Goal: Information Seeking & Learning: Learn about a topic

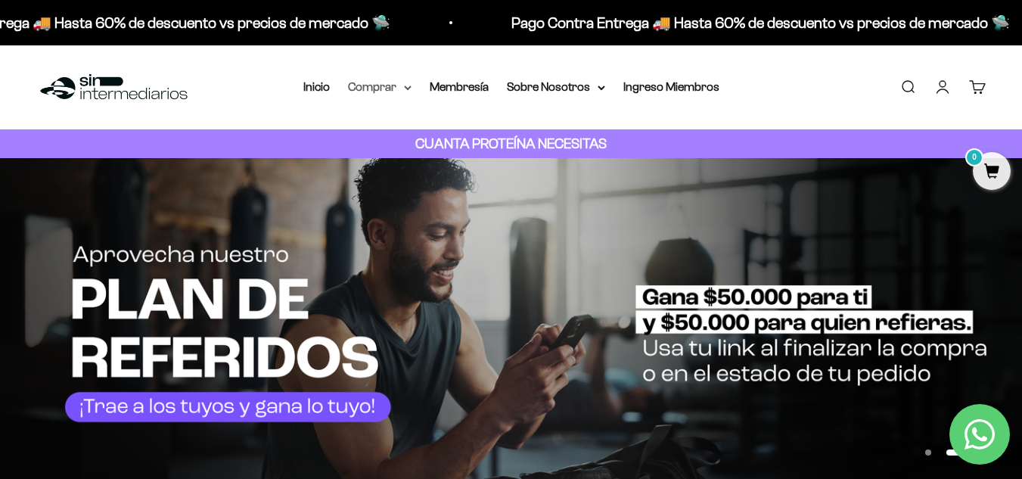
click at [380, 82] on summary "Comprar" at bounding box center [380, 87] width 64 height 20
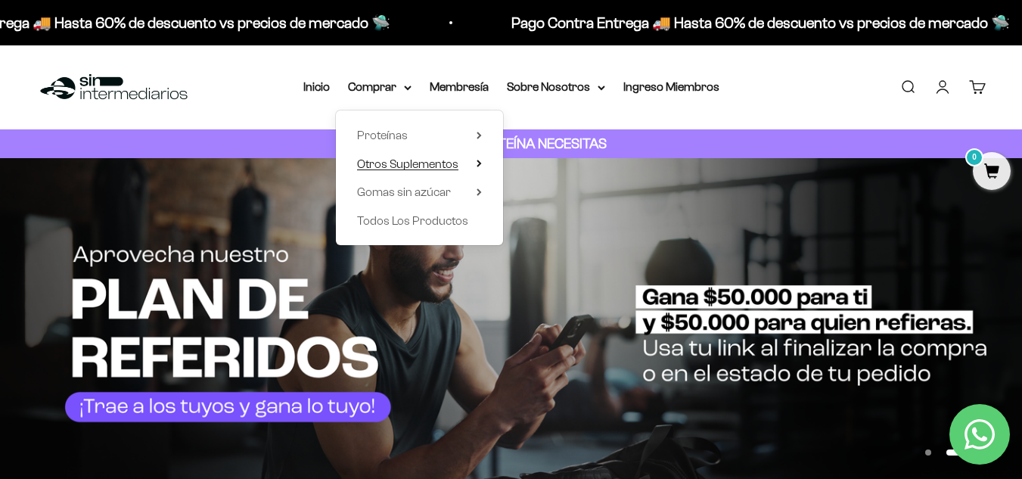
click at [411, 169] on span "Otros Suplementos" at bounding box center [407, 163] width 101 height 13
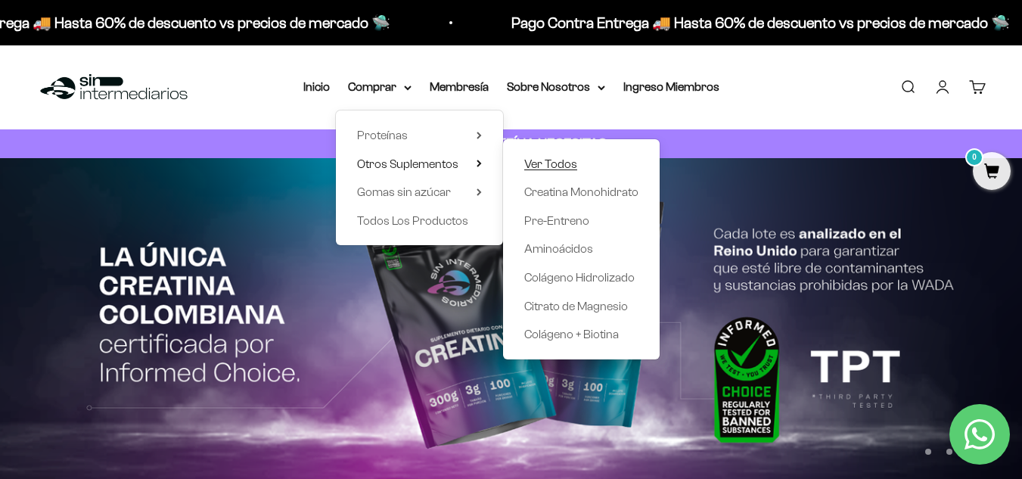
click at [544, 169] on span "Ver Todos" at bounding box center [550, 163] width 53 height 13
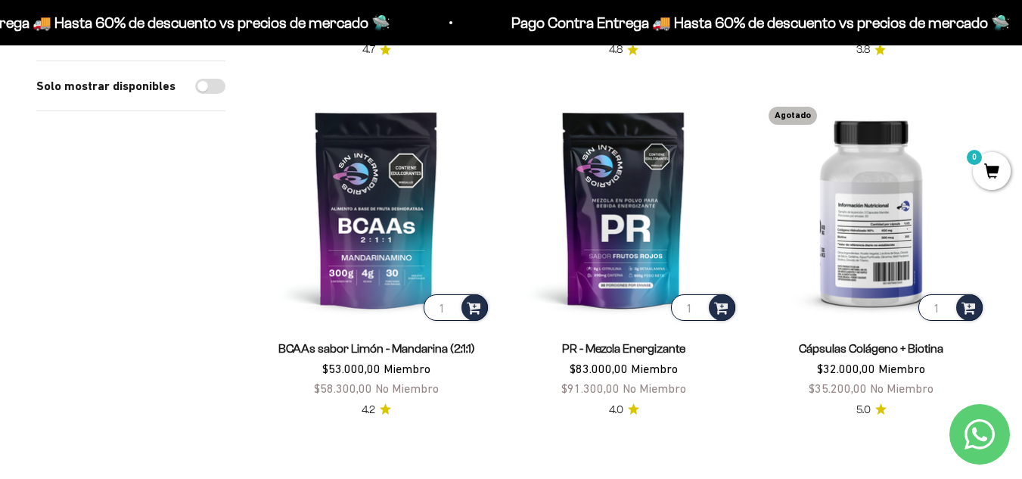
scroll to position [529, 0]
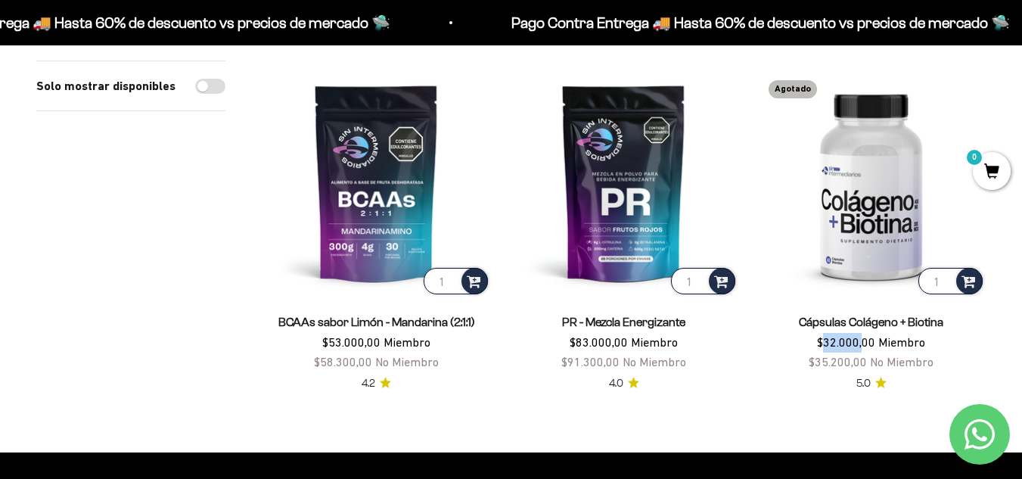
drag, startPoint x: 824, startPoint y: 340, endPoint x: 863, endPoint y: 340, distance: 39.3
click at [863, 340] on span "$32.000,00" at bounding box center [846, 342] width 58 height 14
click at [881, 342] on span "Miembro" at bounding box center [901, 342] width 47 height 14
drag, startPoint x: 881, startPoint y: 343, endPoint x: 923, endPoint y: 342, distance: 41.6
click at [923, 342] on span "Miembro" at bounding box center [901, 342] width 47 height 14
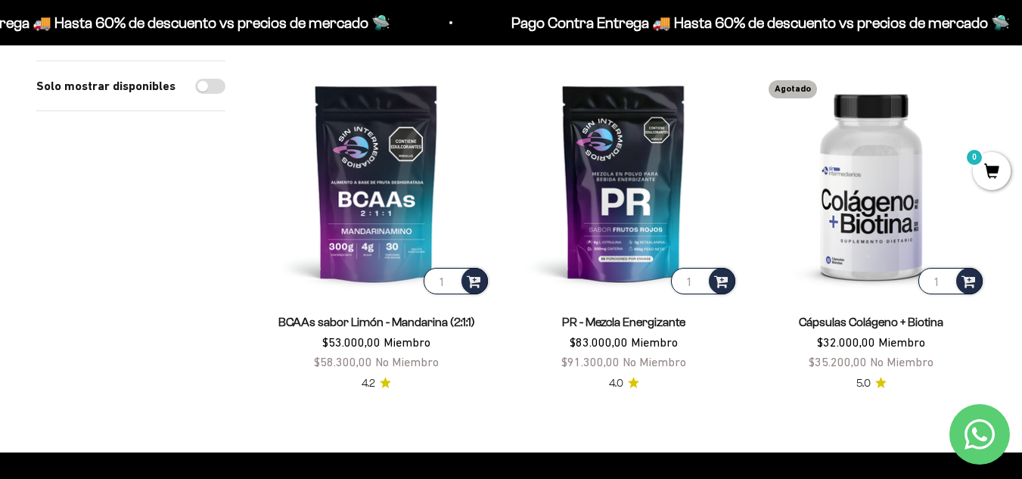
click at [867, 355] on span "$35.200,00" at bounding box center [838, 362] width 58 height 14
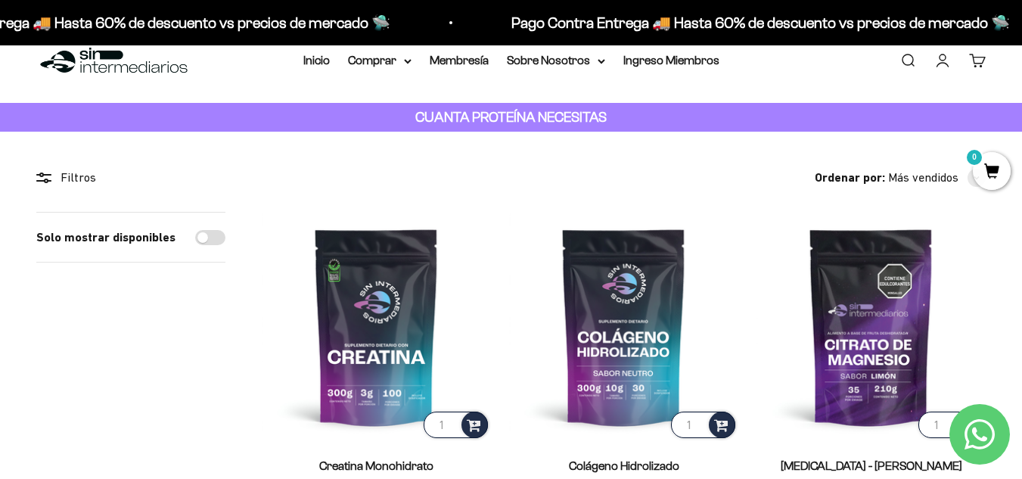
scroll to position [0, 0]
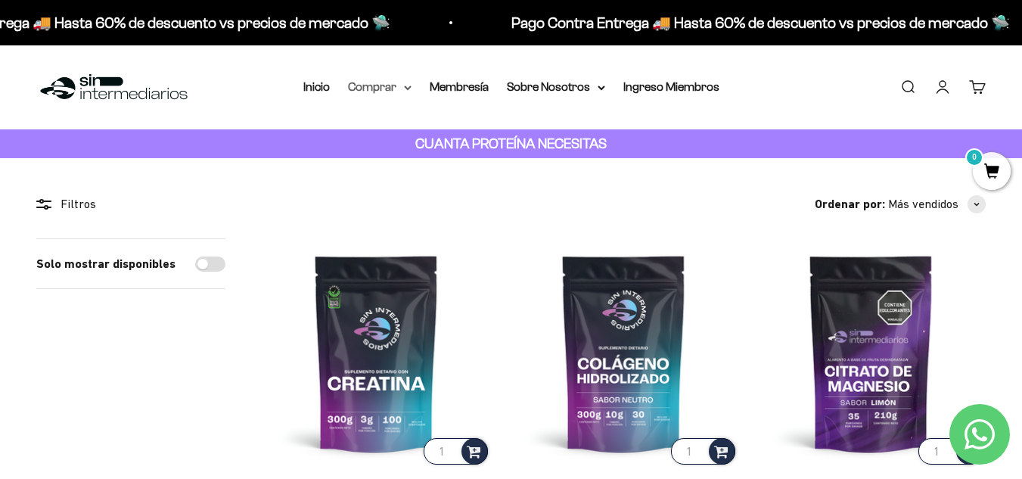
click at [368, 92] on summary "Comprar" at bounding box center [380, 87] width 64 height 20
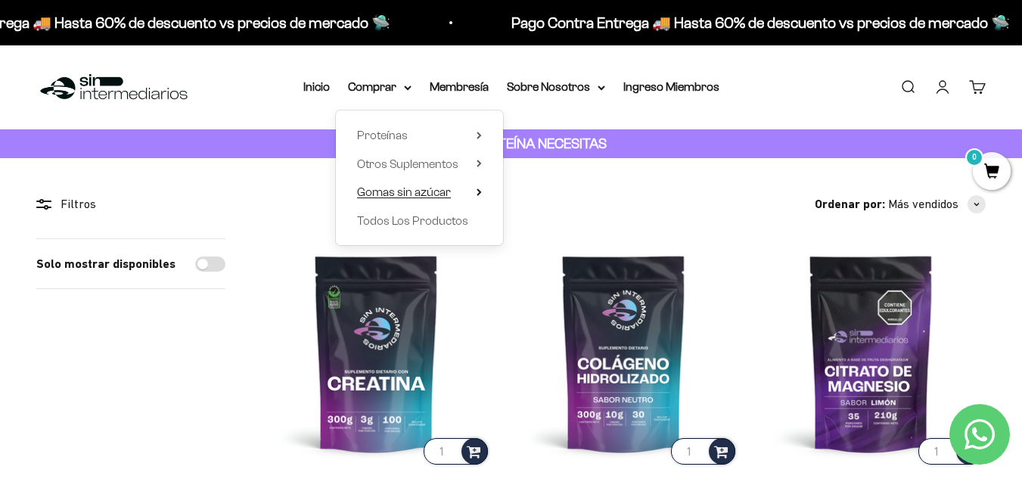
click at [421, 192] on span "Gomas sin azúcar" at bounding box center [404, 191] width 94 height 13
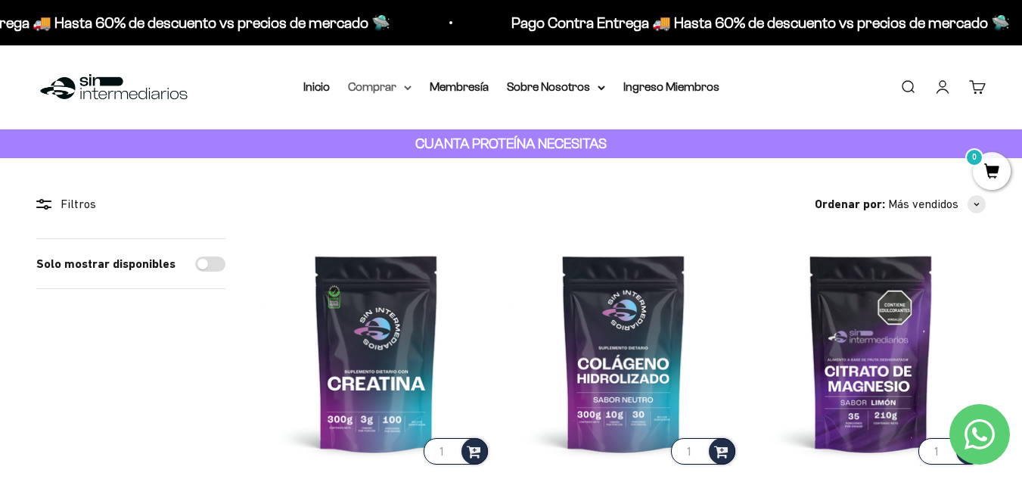
click at [394, 88] on summary "Comprar" at bounding box center [380, 87] width 64 height 20
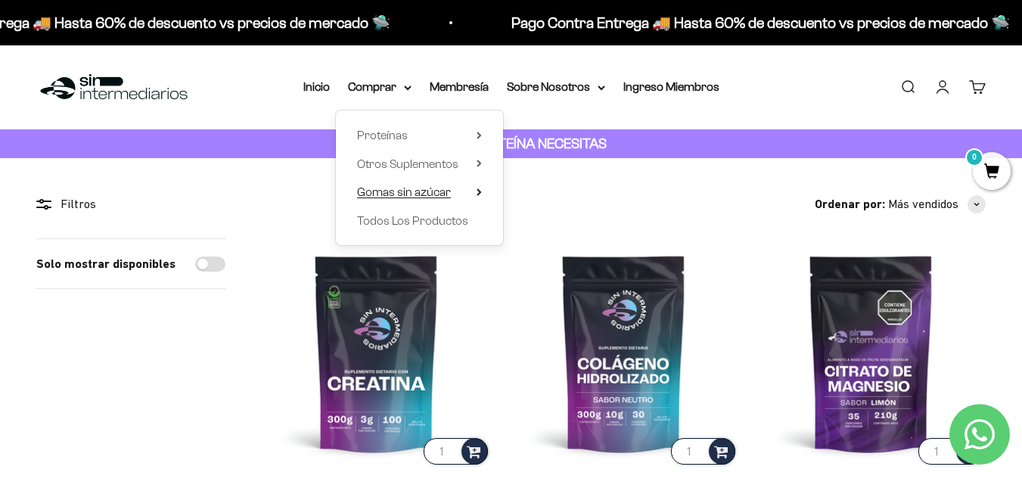
click at [439, 194] on span "Gomas sin azúcar" at bounding box center [404, 191] width 94 height 13
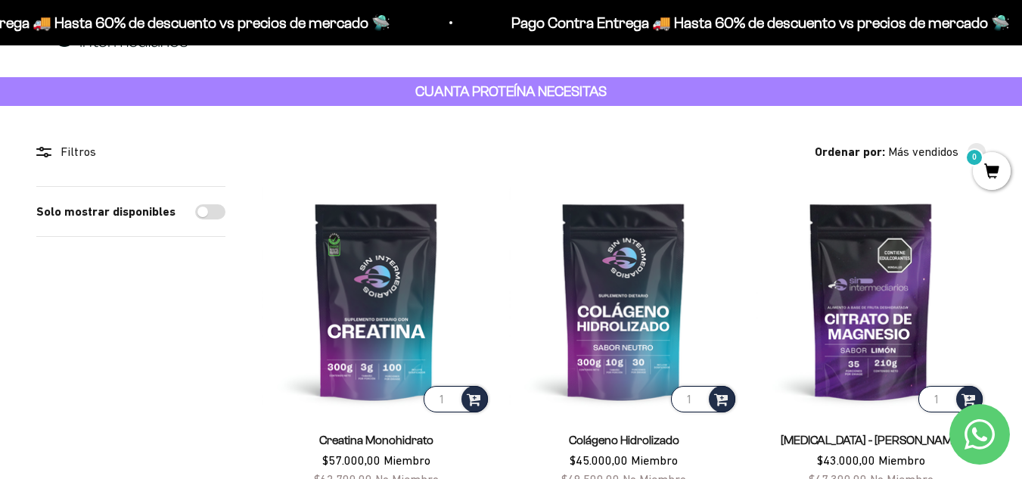
scroll to position [454, 0]
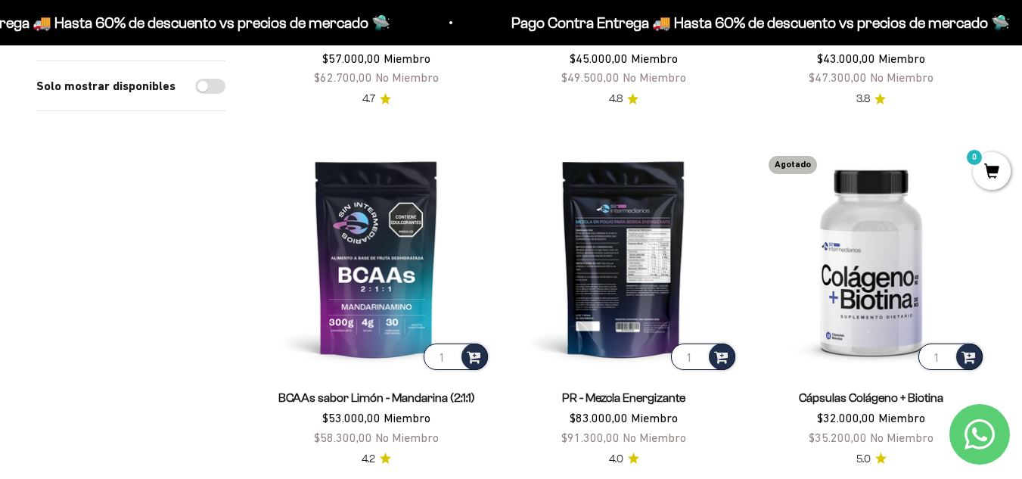
click at [619, 266] on img at bounding box center [623, 258] width 229 height 229
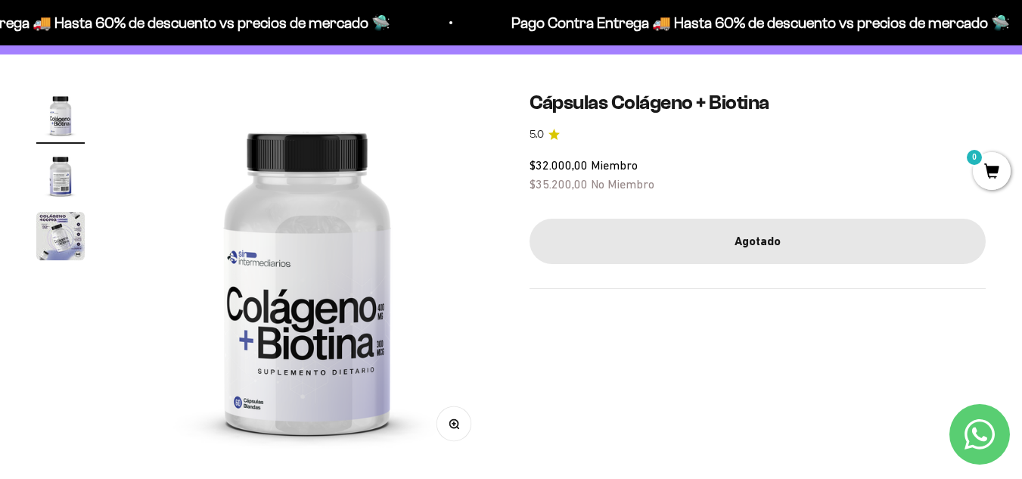
scroll to position [151, 0]
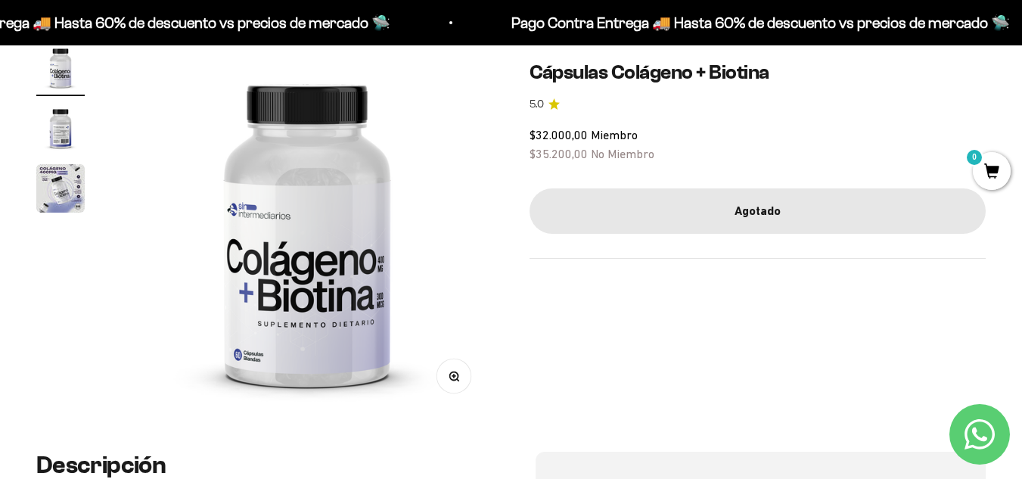
click at [52, 126] on img "Ir al artículo 2" at bounding box center [60, 128] width 48 height 48
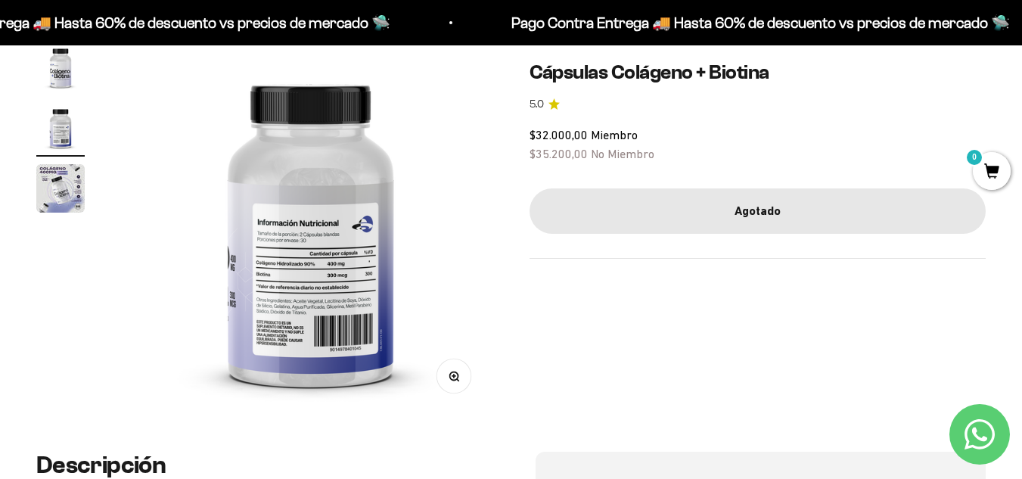
scroll to position [0, 381]
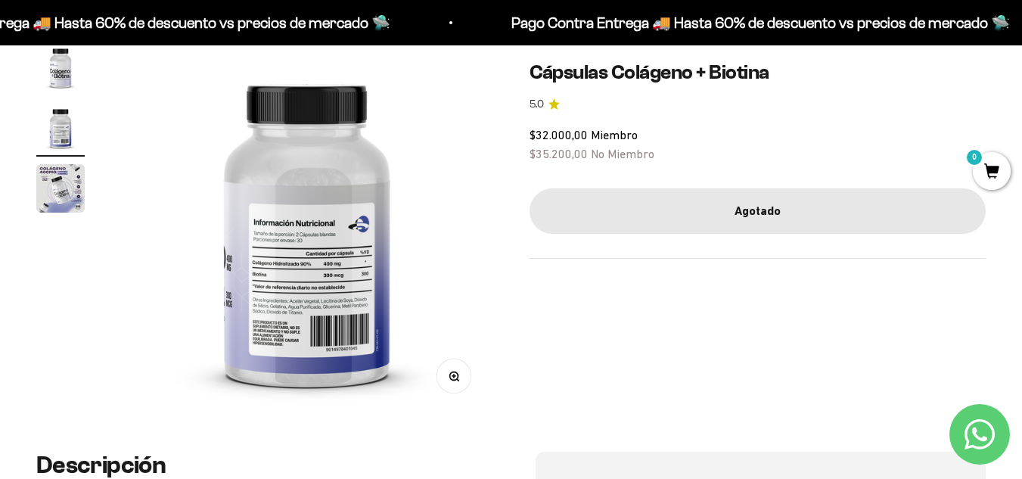
click at [307, 267] on img at bounding box center [307, 229] width 372 height 372
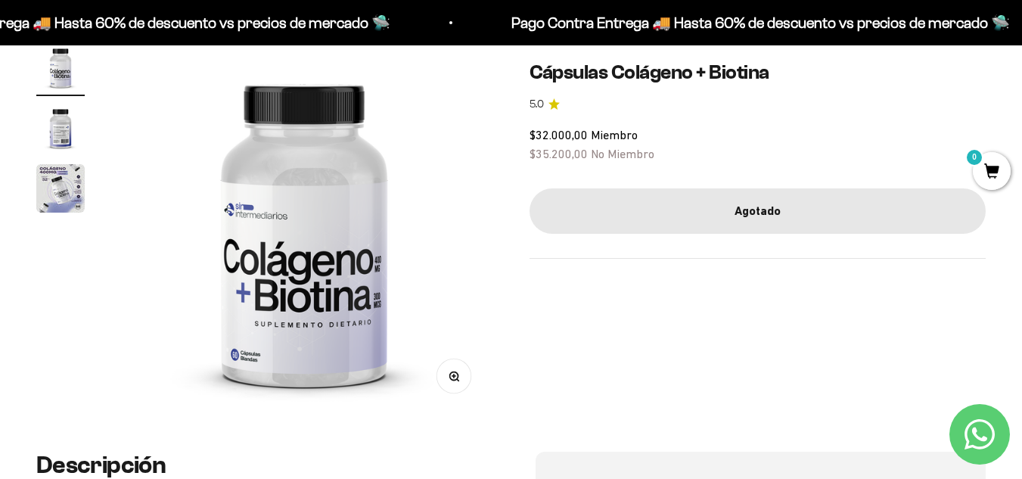
scroll to position [0, 0]
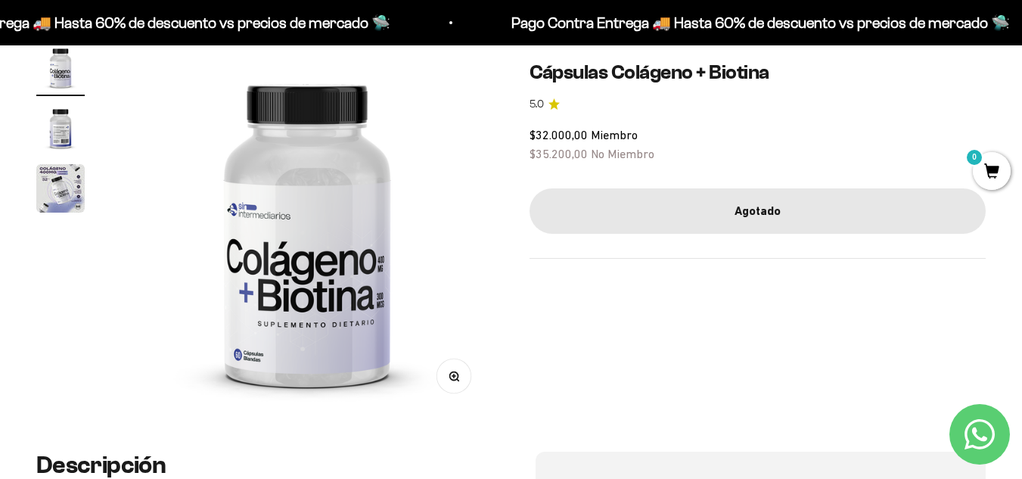
click at [51, 186] on img "Ir al artículo 3" at bounding box center [60, 188] width 48 height 48
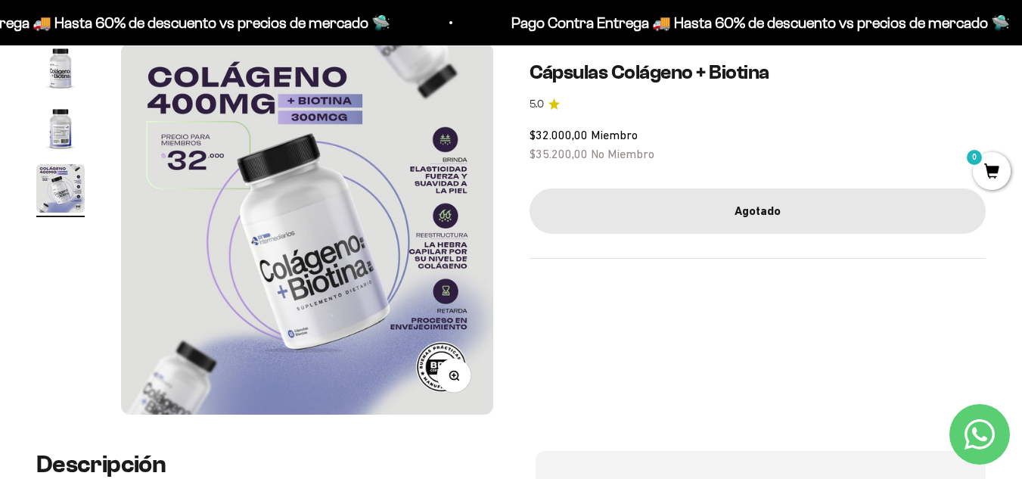
click at [55, 130] on img "Ir al artículo 2" at bounding box center [60, 128] width 48 height 48
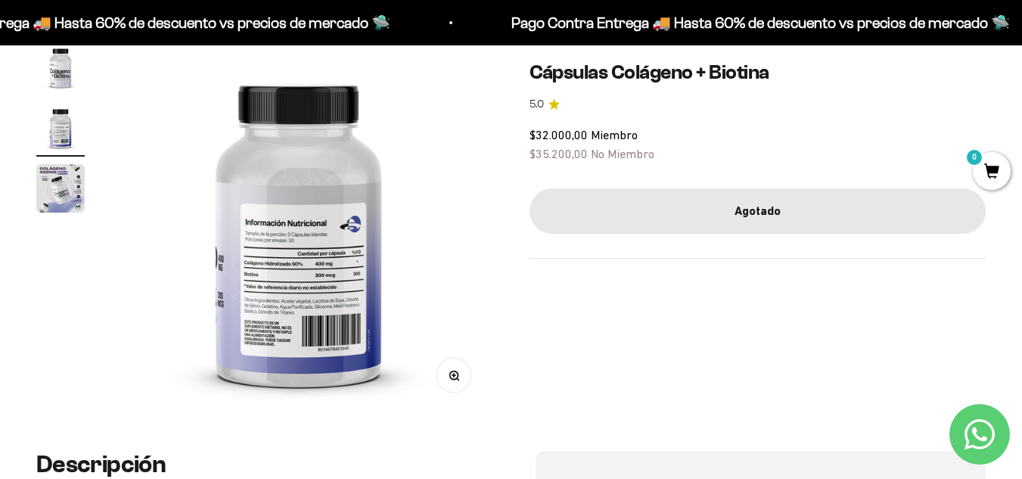
scroll to position [0, 381]
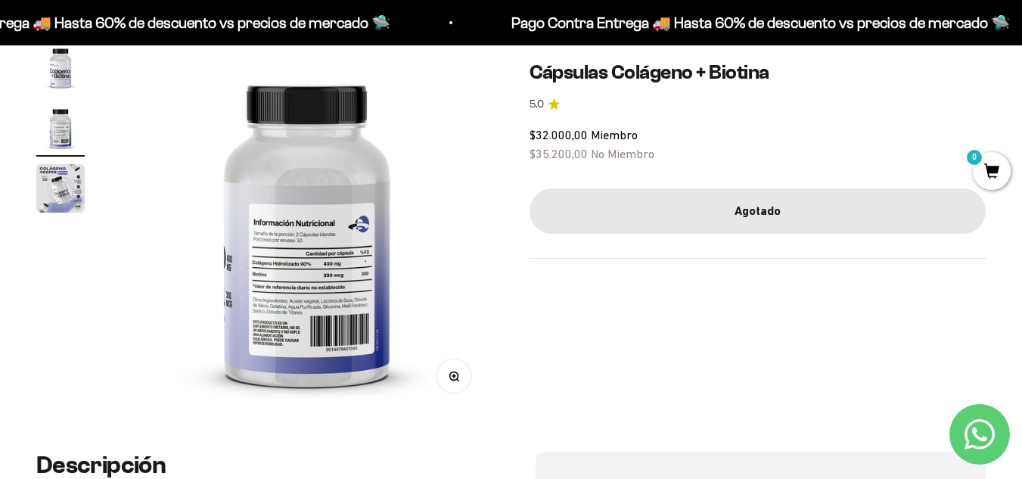
click at [458, 378] on circle "button" at bounding box center [453, 375] width 8 height 8
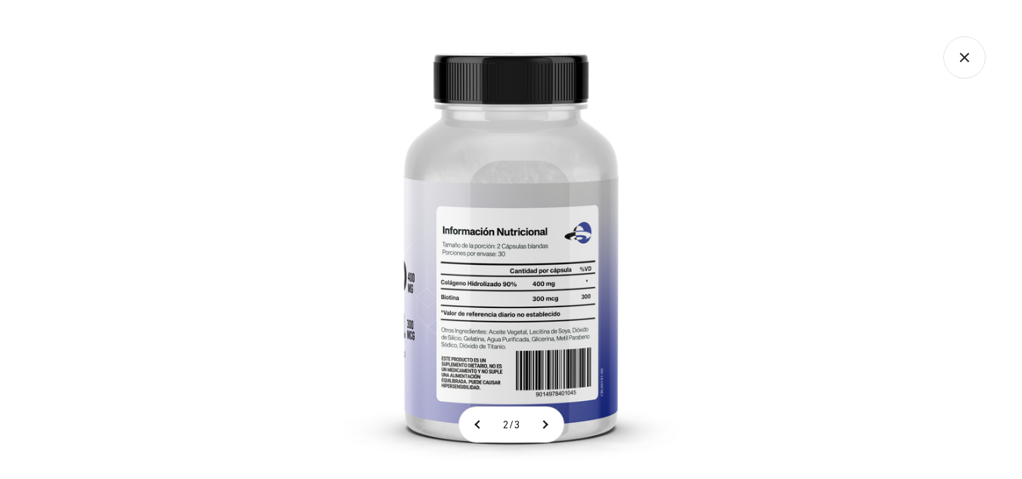
click at [523, 321] on img at bounding box center [511, 239] width 479 height 479
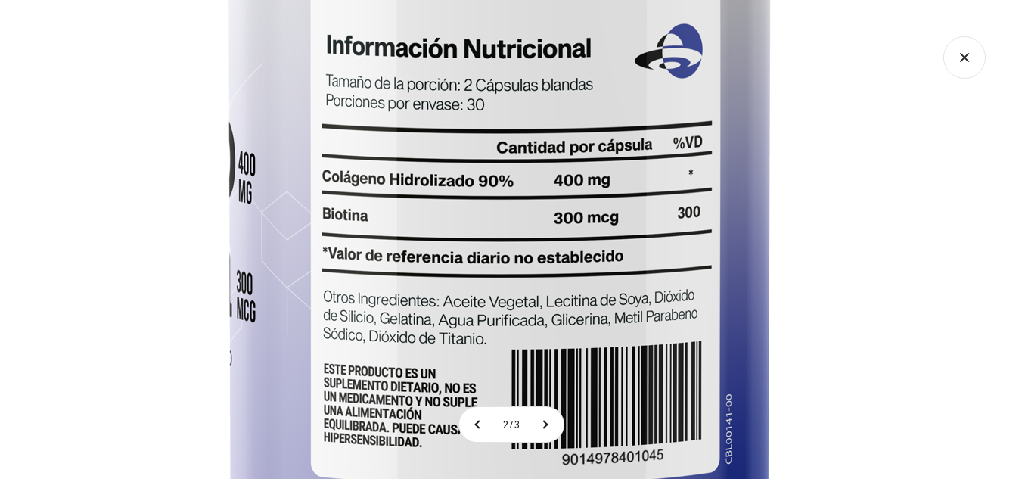
click at [458, 231] on img at bounding box center [499, 68] width 1210 height 1210
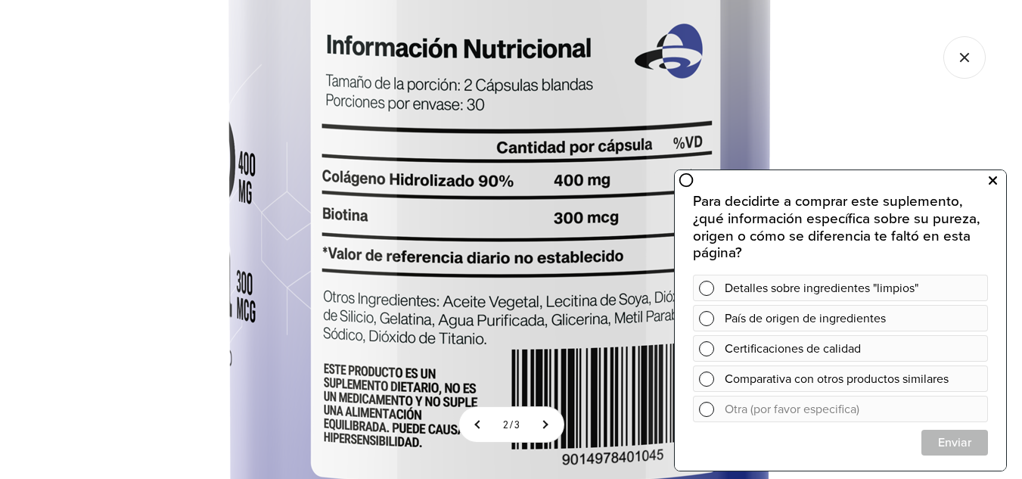
click at [995, 181] on icon at bounding box center [993, 181] width 8 height 20
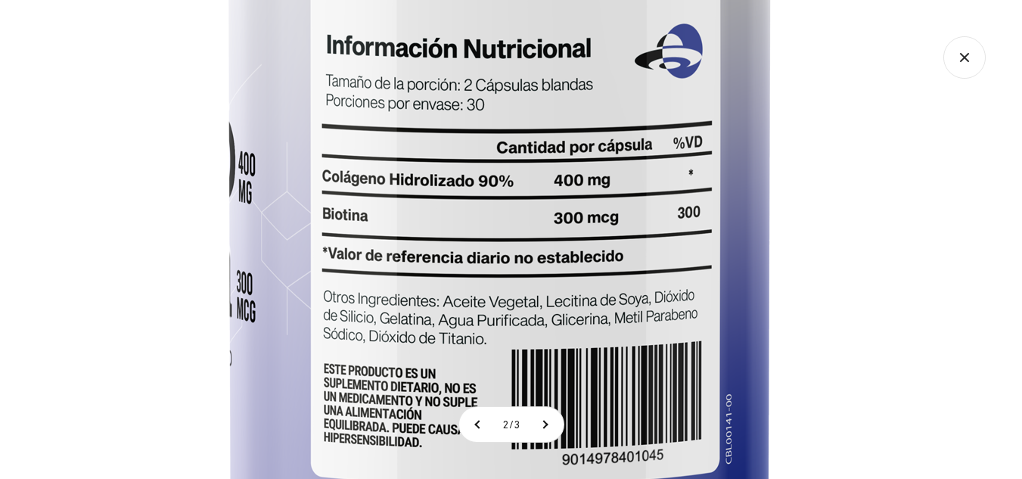
click at [834, 207] on img at bounding box center [499, 68] width 1210 height 1210
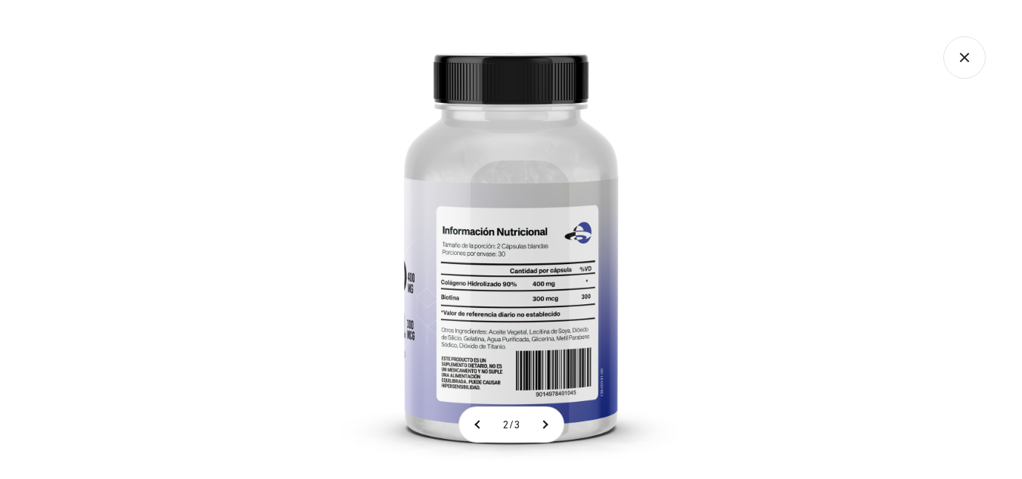
click at [543, 353] on img at bounding box center [511, 239] width 479 height 479
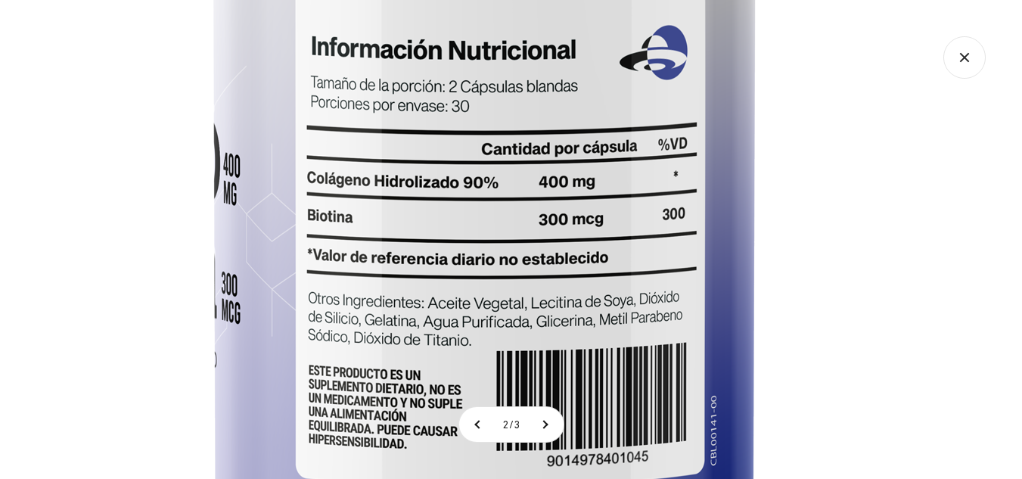
click at [570, 334] on img at bounding box center [484, 69] width 1210 height 1210
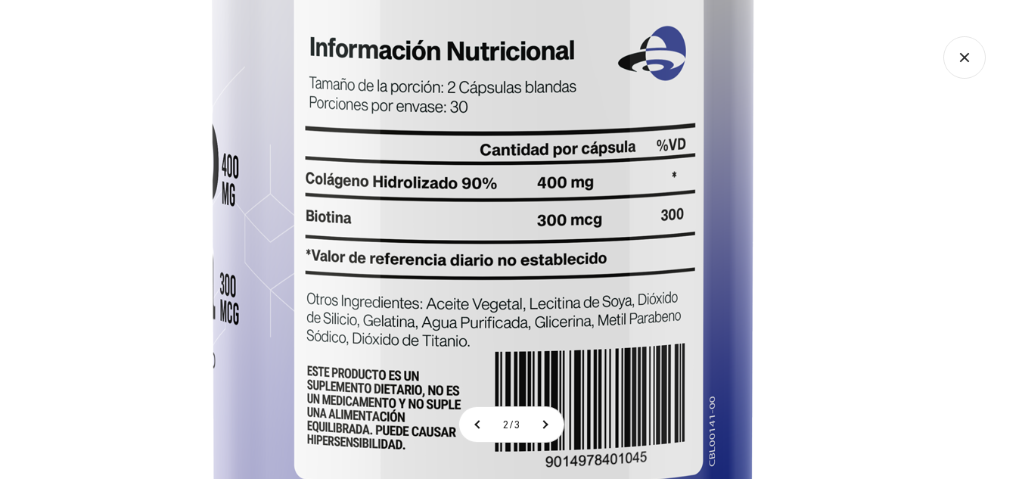
click at [525, 278] on img at bounding box center [482, 70] width 1210 height 1210
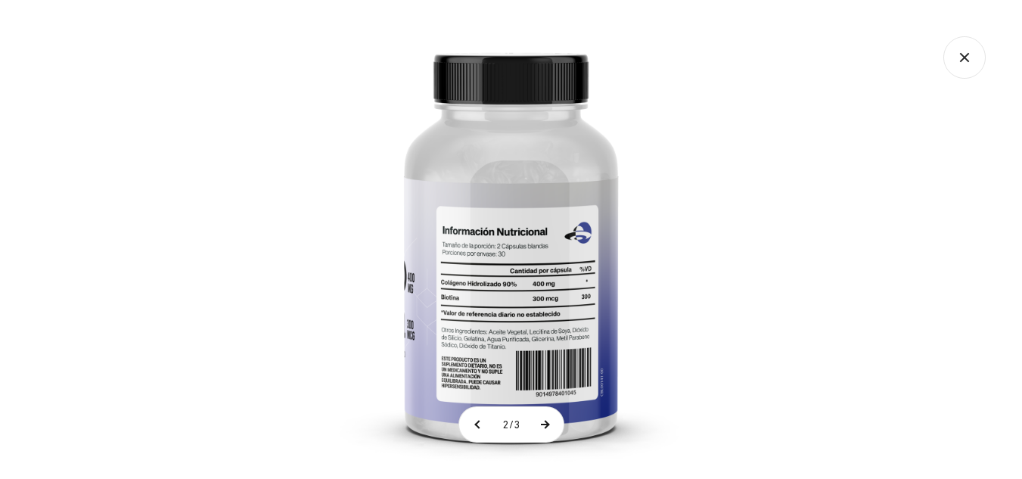
click at [538, 423] on button at bounding box center [545, 424] width 38 height 35
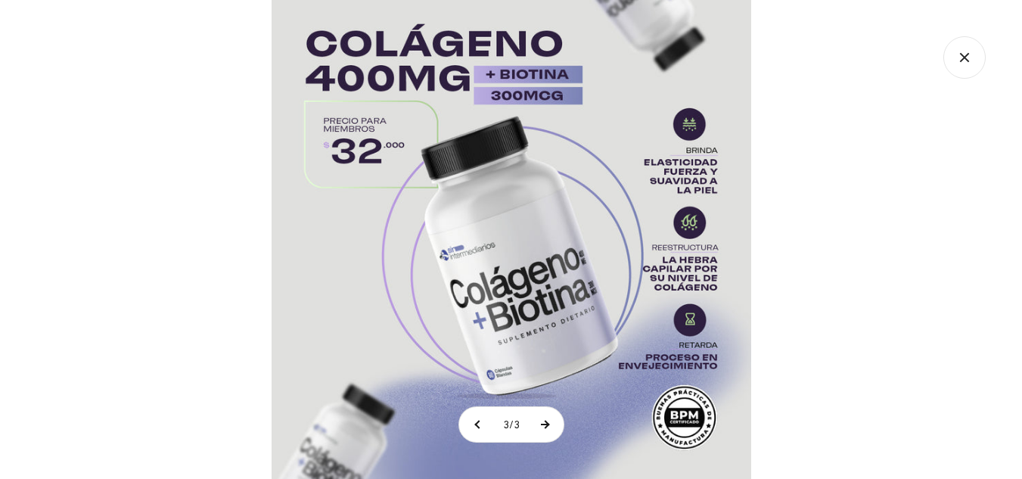
click at [544, 423] on button at bounding box center [545, 424] width 38 height 35
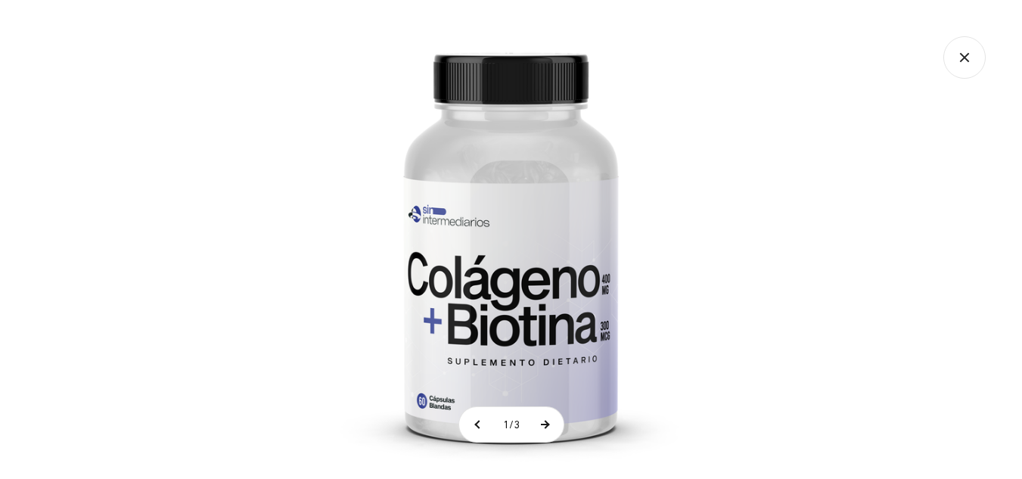
click at [544, 423] on button at bounding box center [545, 424] width 38 height 35
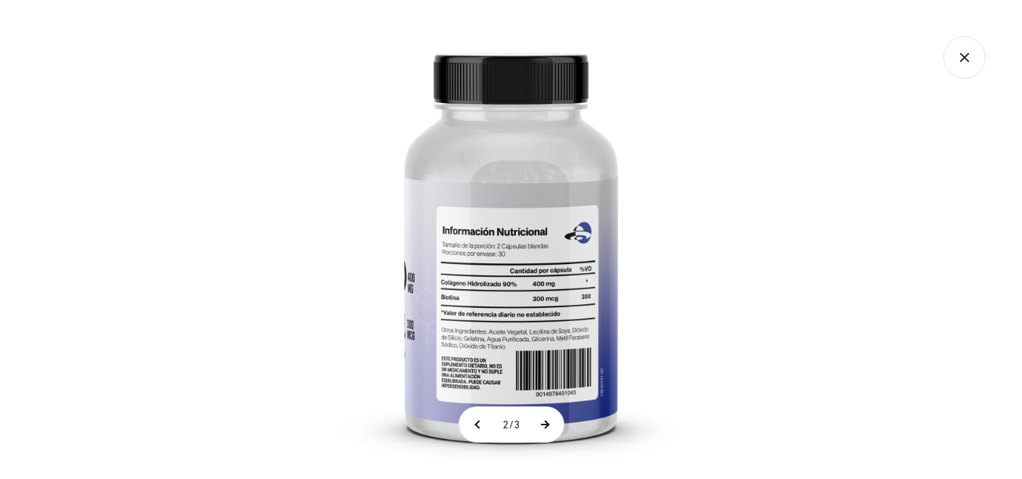
click at [548, 428] on button at bounding box center [545, 424] width 38 height 35
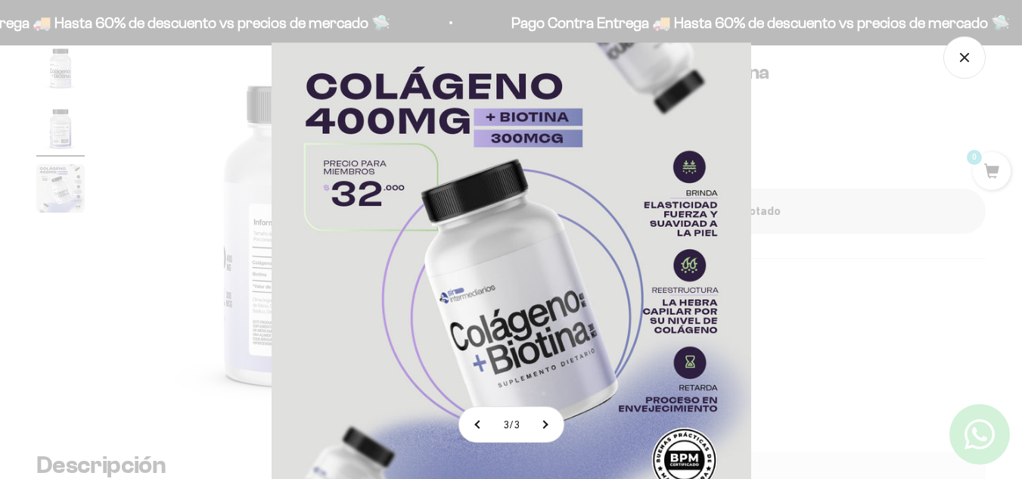
click at [570, 299] on img at bounding box center [512, 281] width 480 height 479
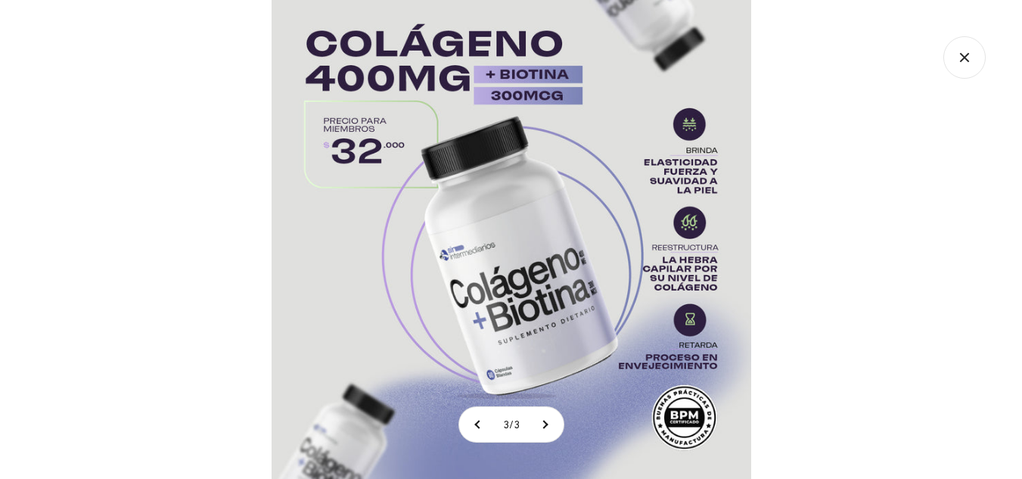
click at [787, 226] on div at bounding box center [511, 239] width 1022 height 479
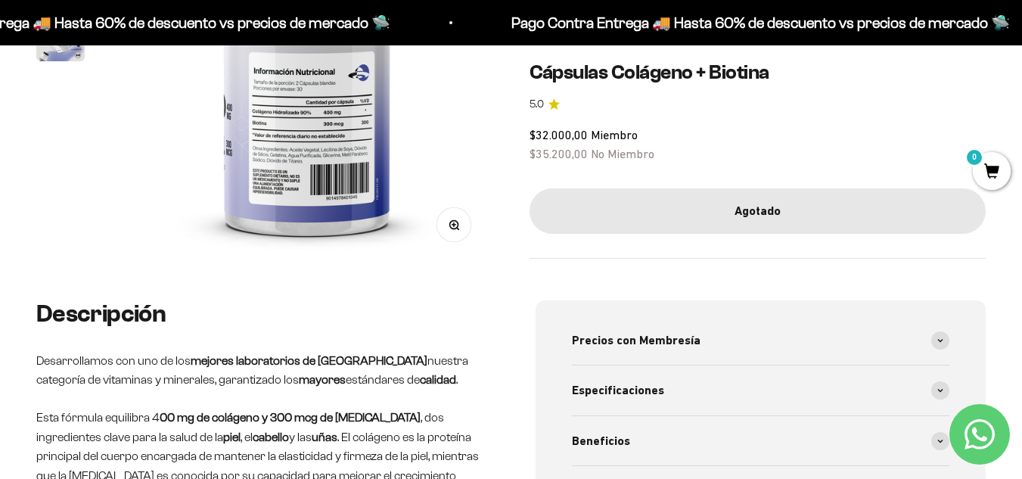
scroll to position [454, 0]
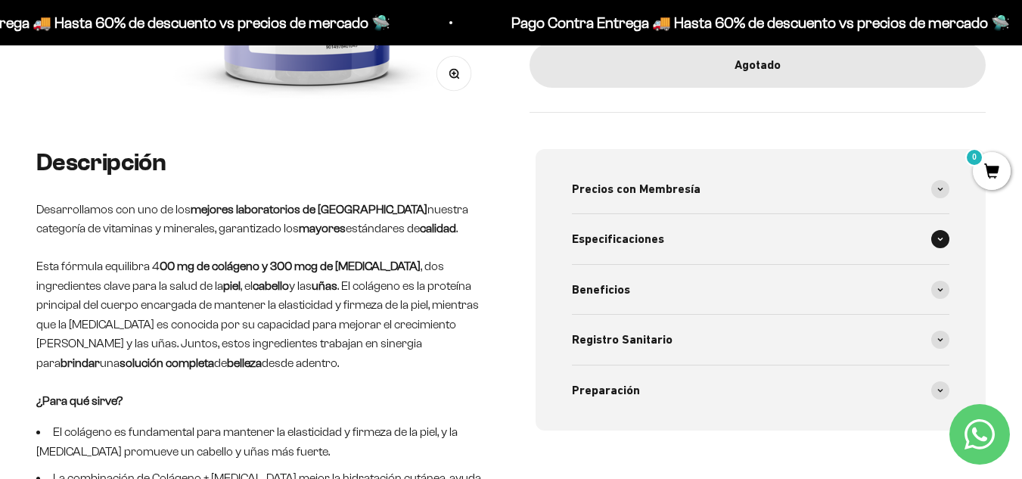
click at [724, 231] on div "Especificaciones" at bounding box center [761, 239] width 378 height 50
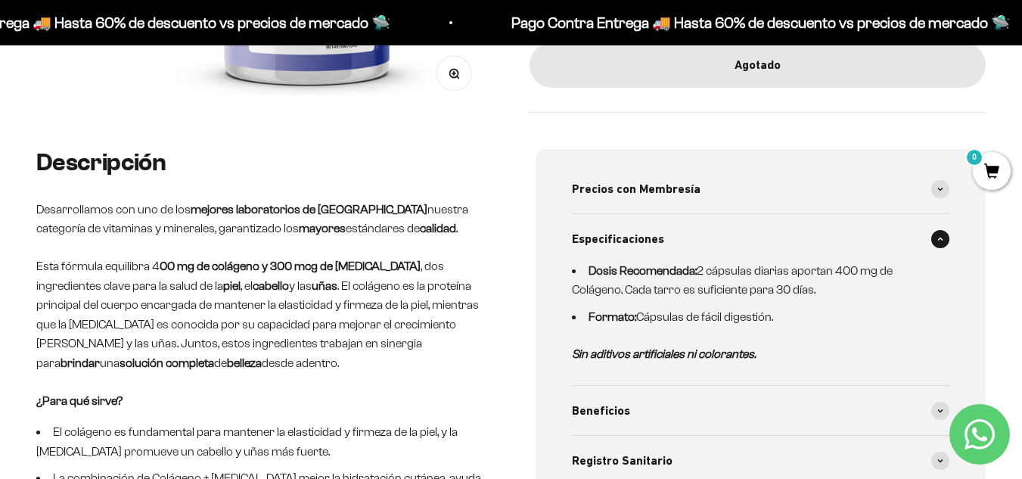
scroll to position [529, 0]
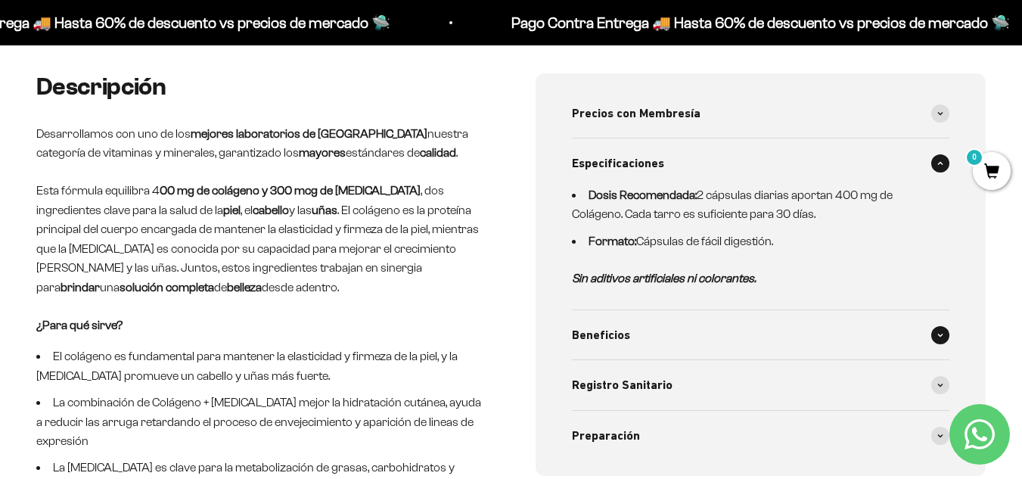
click at [654, 330] on div "Beneficios" at bounding box center [761, 335] width 378 height 50
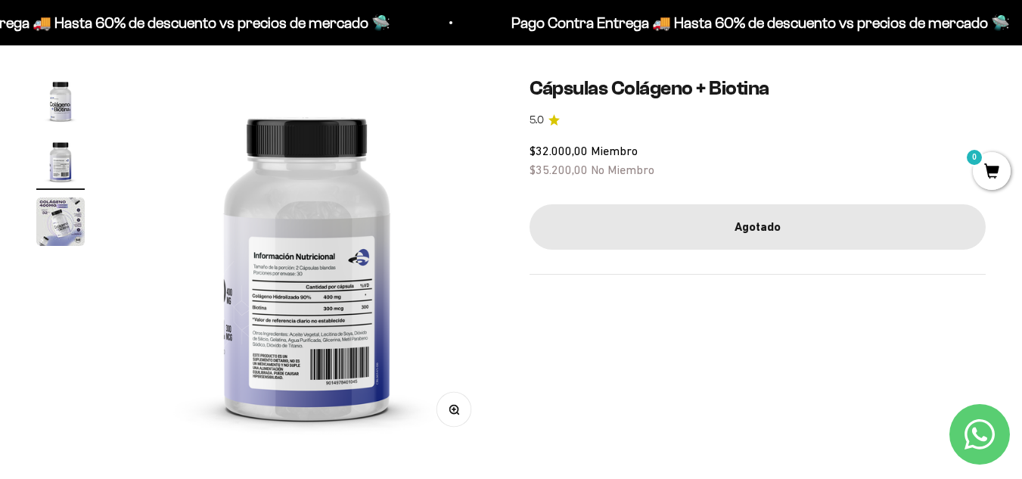
scroll to position [0, 0]
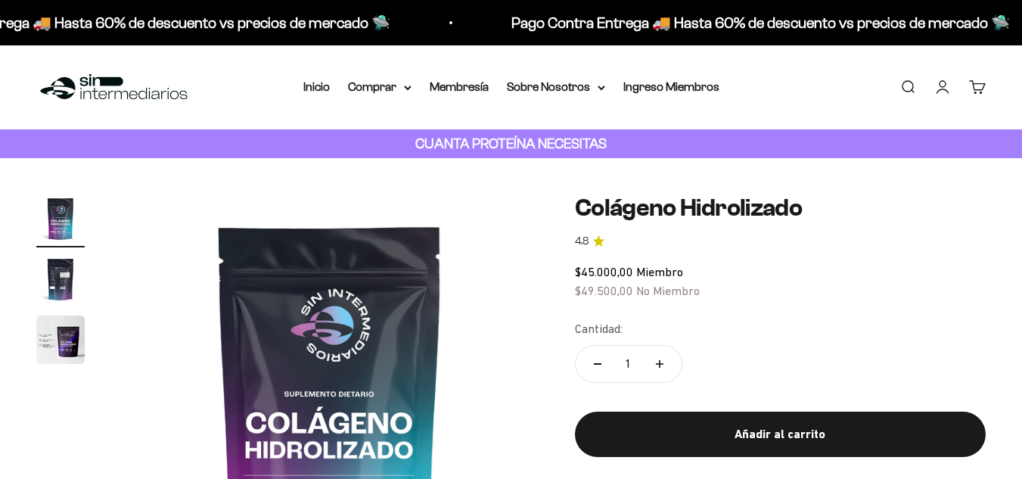
click at [59, 275] on img "Ir al artículo 2" at bounding box center [60, 279] width 48 height 48
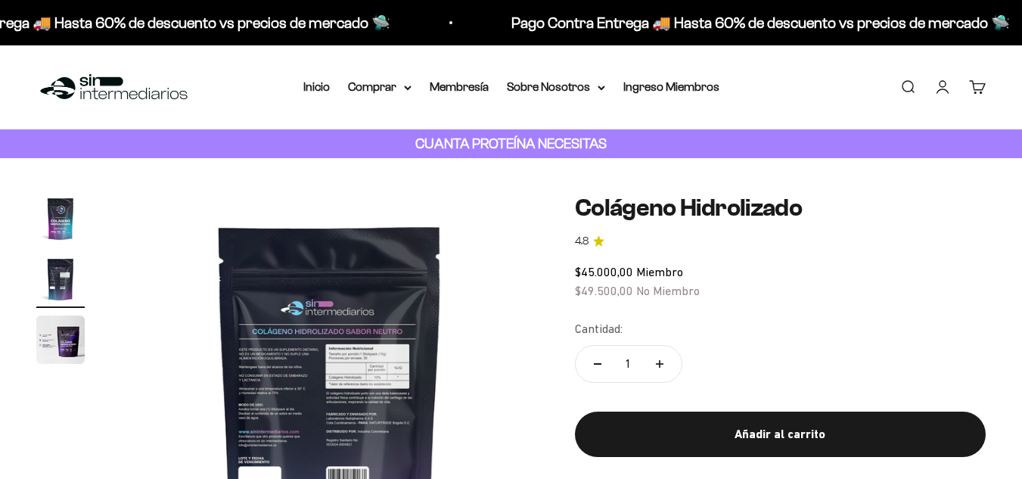
click at [405, 355] on img at bounding box center [330, 403] width 418 height 418
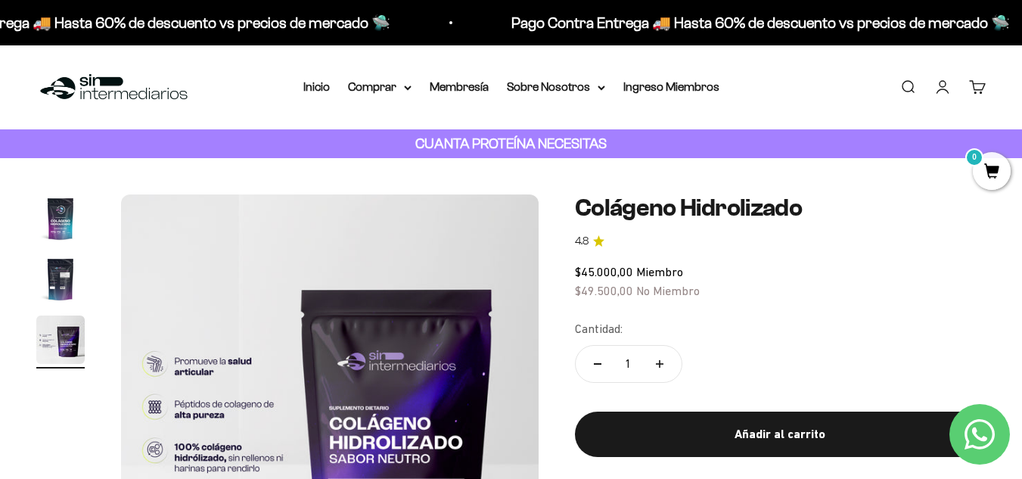
click at [67, 282] on img "Ir al artículo 2" at bounding box center [60, 279] width 48 height 48
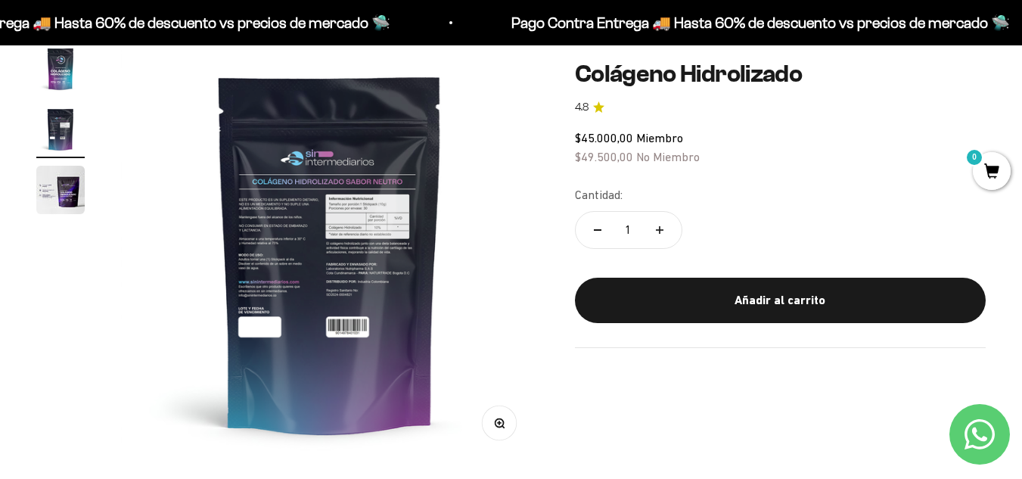
scroll to position [76, 0]
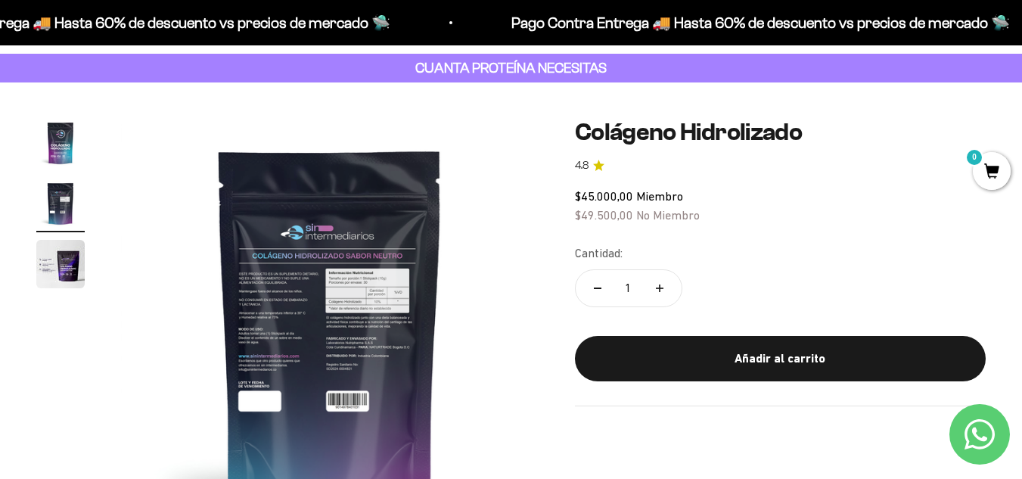
click at [49, 134] on img "Ir al artículo 1" at bounding box center [60, 143] width 48 height 48
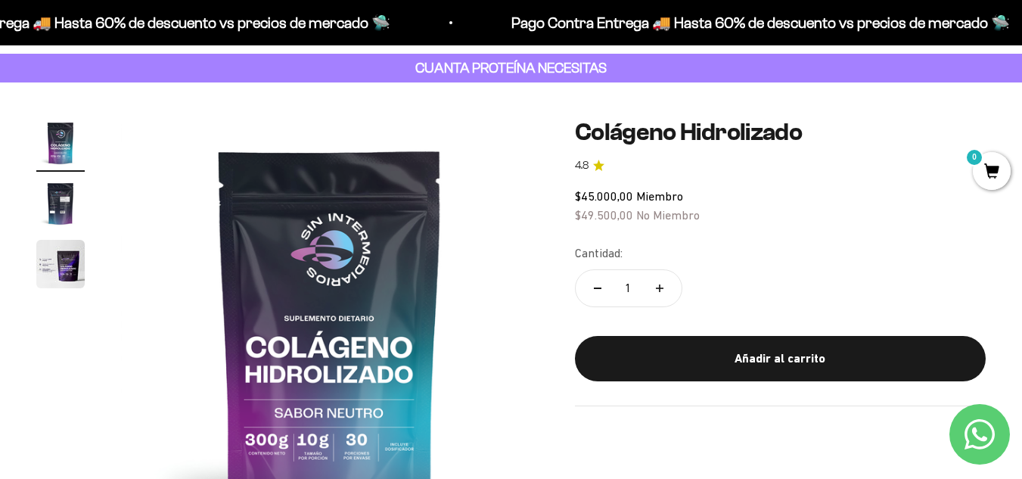
scroll to position [151, 0]
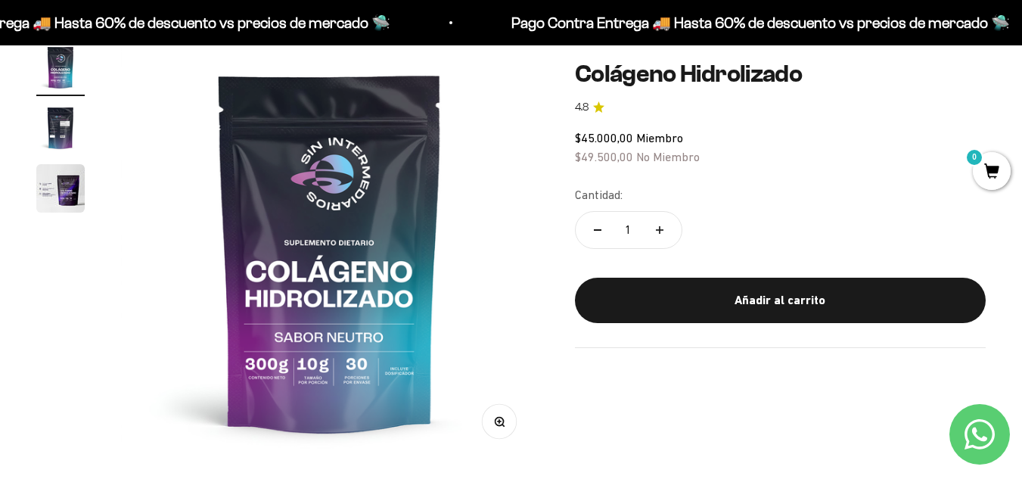
click at [494, 421] on icon "button" at bounding box center [499, 421] width 11 height 11
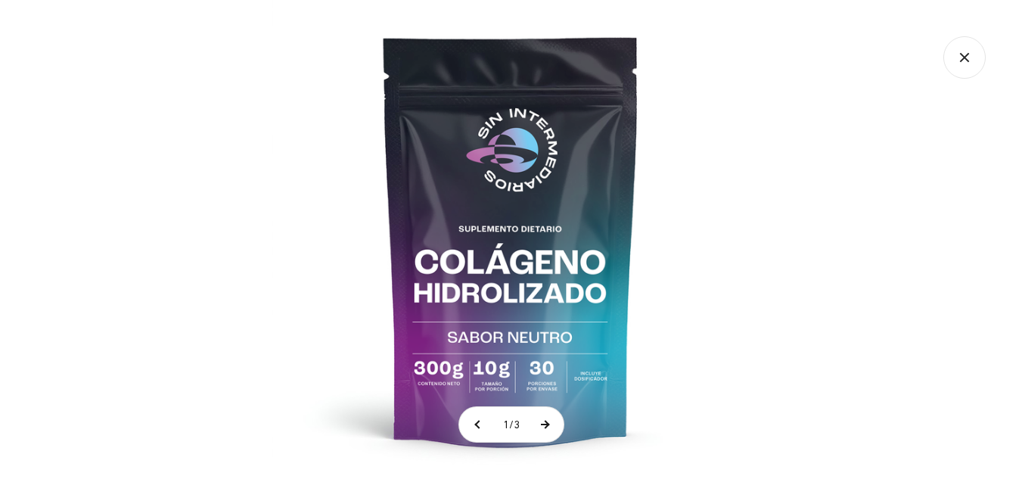
click at [550, 421] on button at bounding box center [545, 424] width 38 height 35
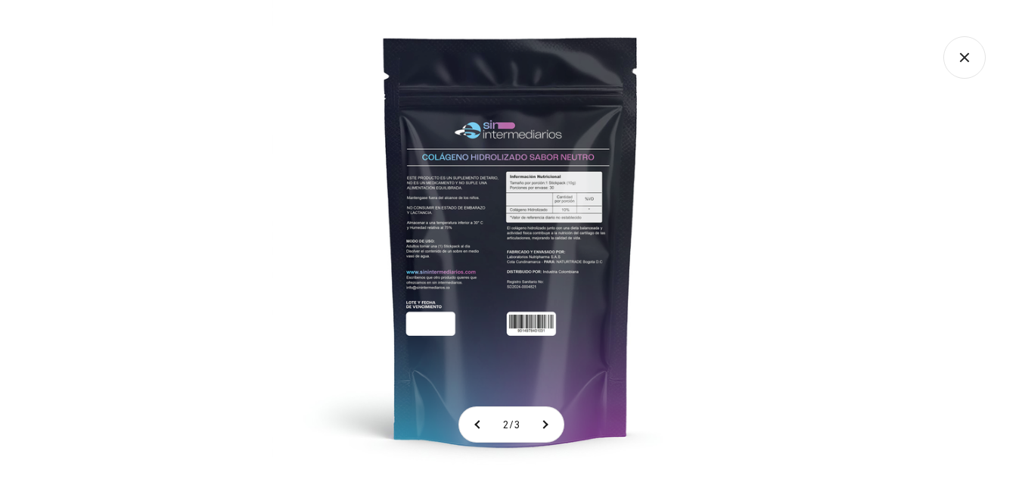
click at [567, 206] on img at bounding box center [511, 239] width 479 height 479
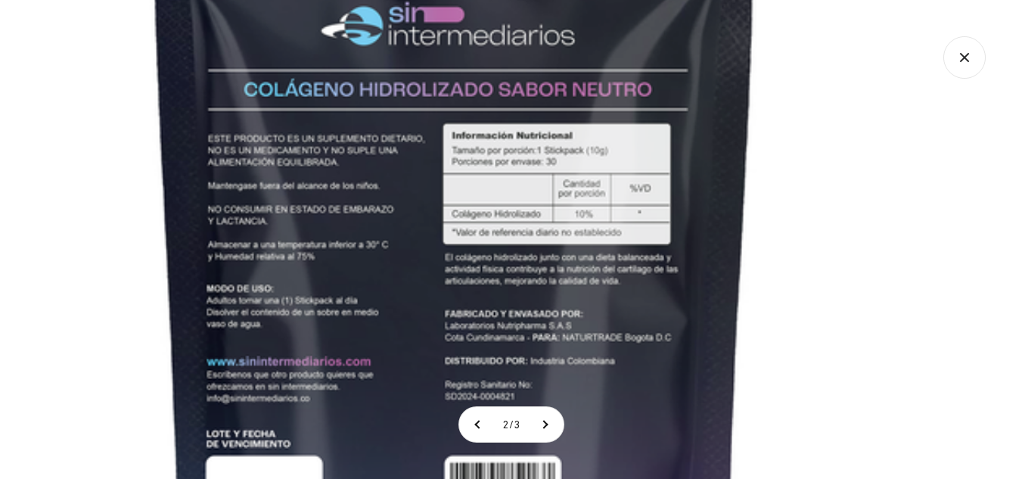
click at [531, 340] on img at bounding box center [454, 284] width 1135 height 1135
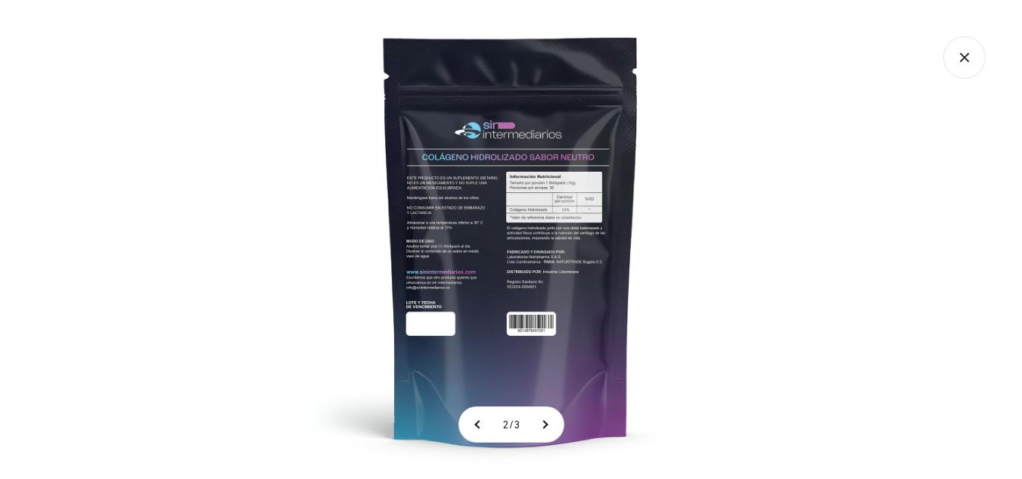
click at [503, 290] on img at bounding box center [511, 239] width 479 height 479
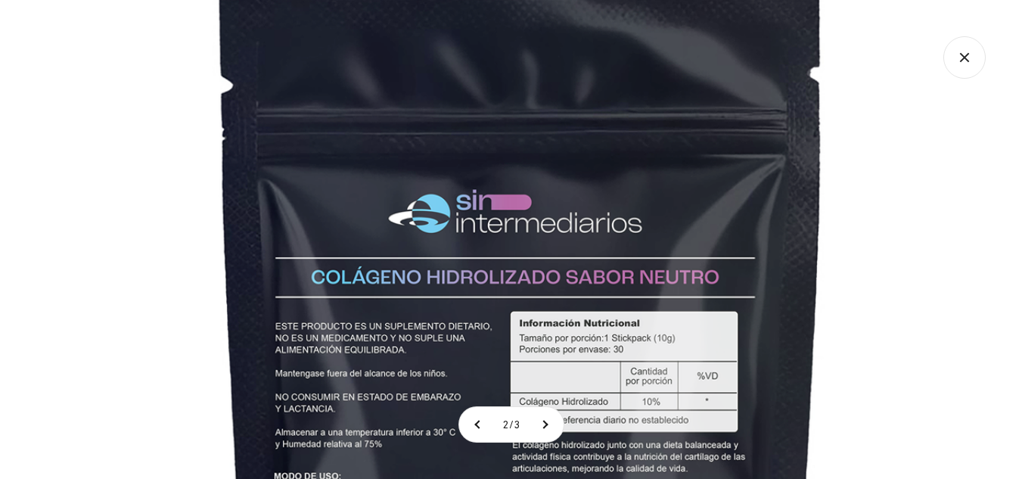
click at [821, 262] on img at bounding box center [522, 472] width 1135 height 1135
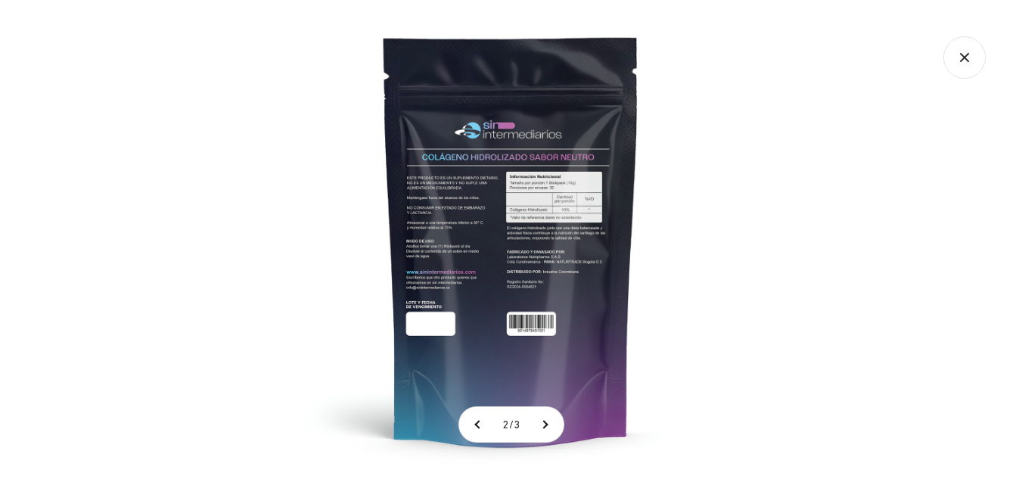
click at [837, 262] on div at bounding box center [511, 239] width 1022 height 479
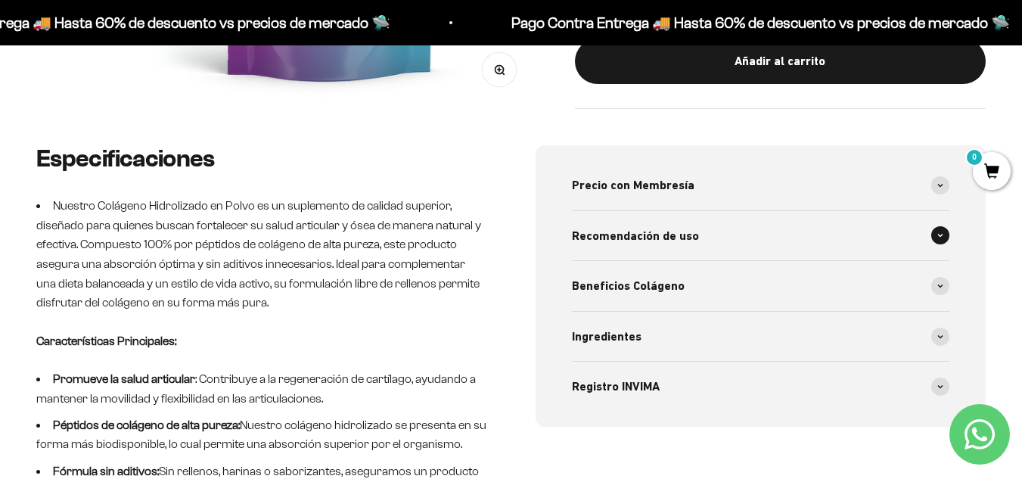
scroll to position [529, 0]
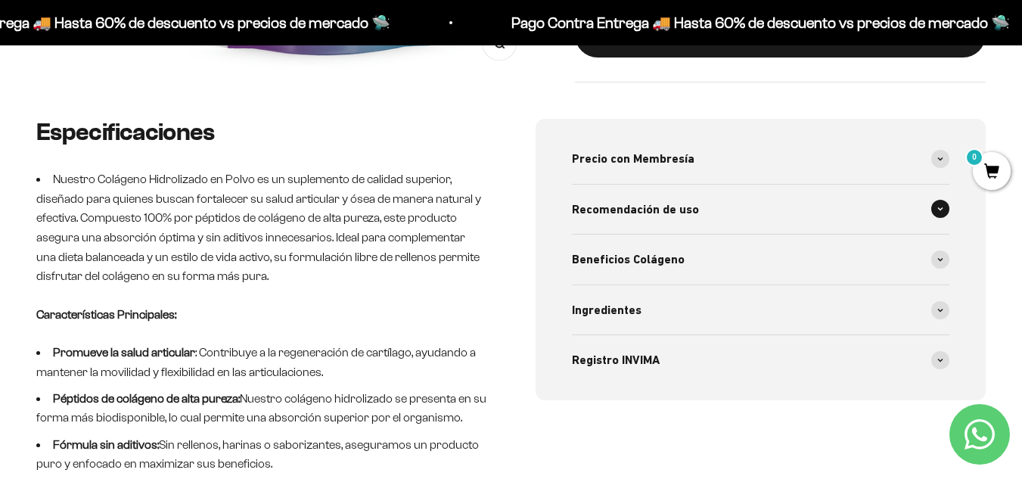
click at [755, 212] on div "Recomendación de uso" at bounding box center [761, 210] width 378 height 50
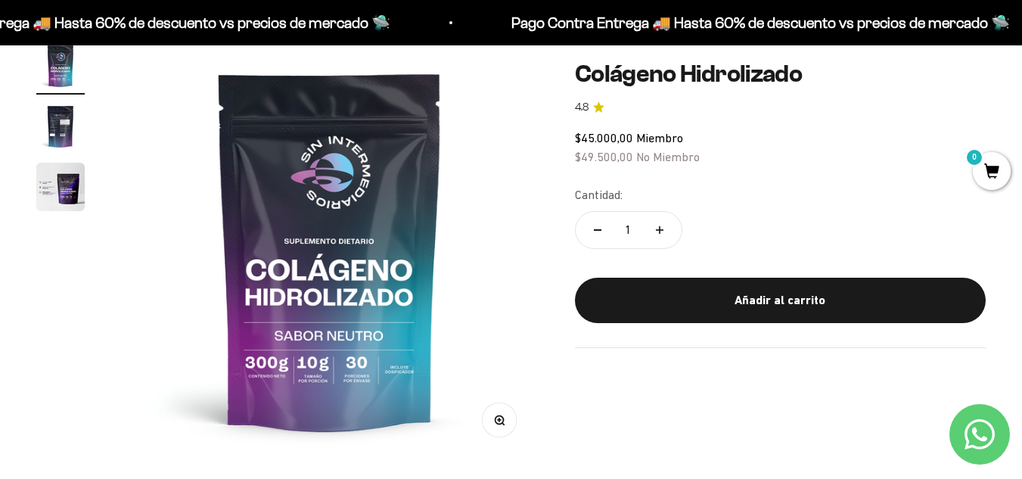
scroll to position [151, 0]
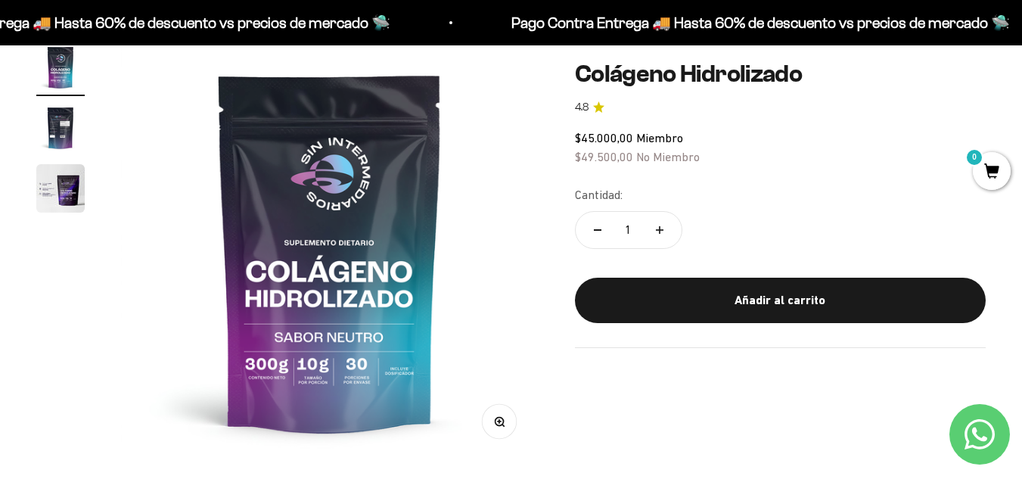
click at [54, 121] on img "Ir al artículo 2" at bounding box center [60, 128] width 48 height 48
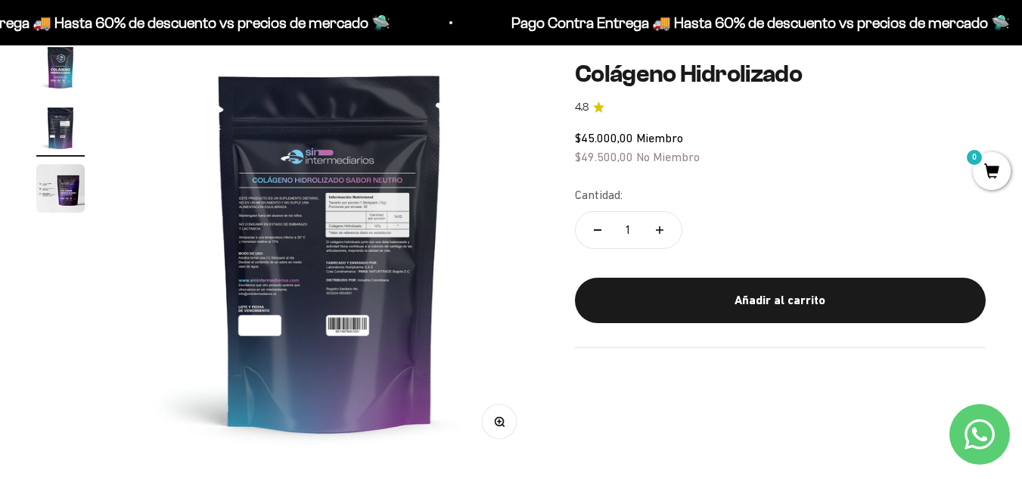
click at [371, 206] on img at bounding box center [330, 252] width 418 height 418
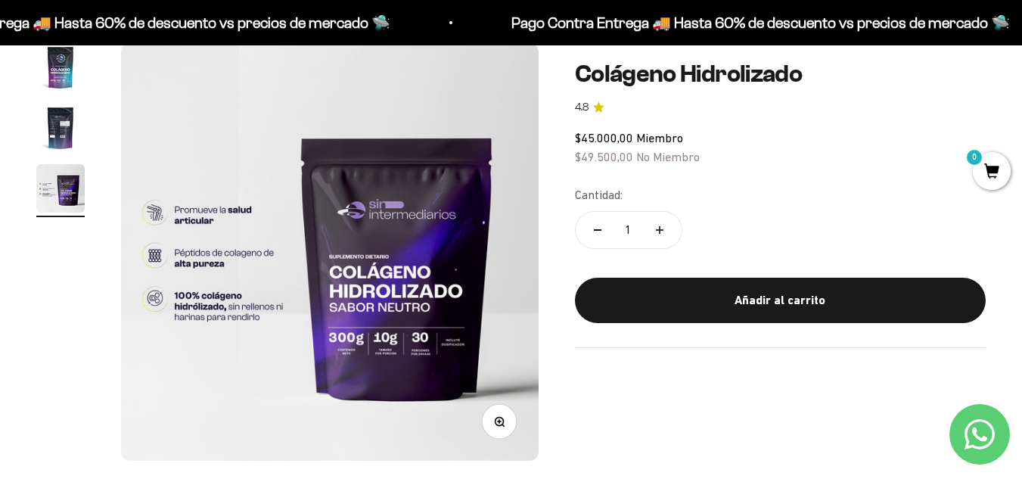
click at [52, 129] on img "Ir al artículo 2" at bounding box center [60, 128] width 48 height 48
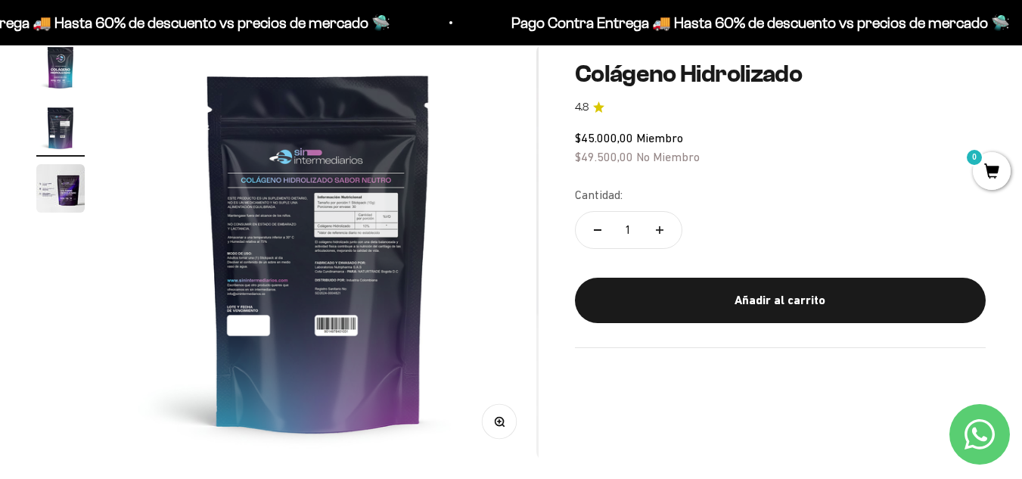
scroll to position [0, 427]
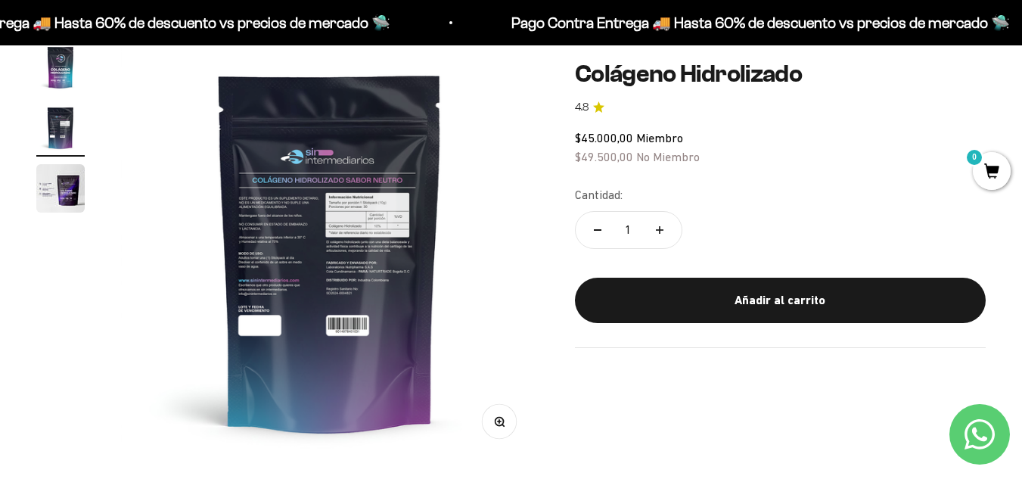
click at [505, 424] on button "Zoom" at bounding box center [499, 422] width 34 height 34
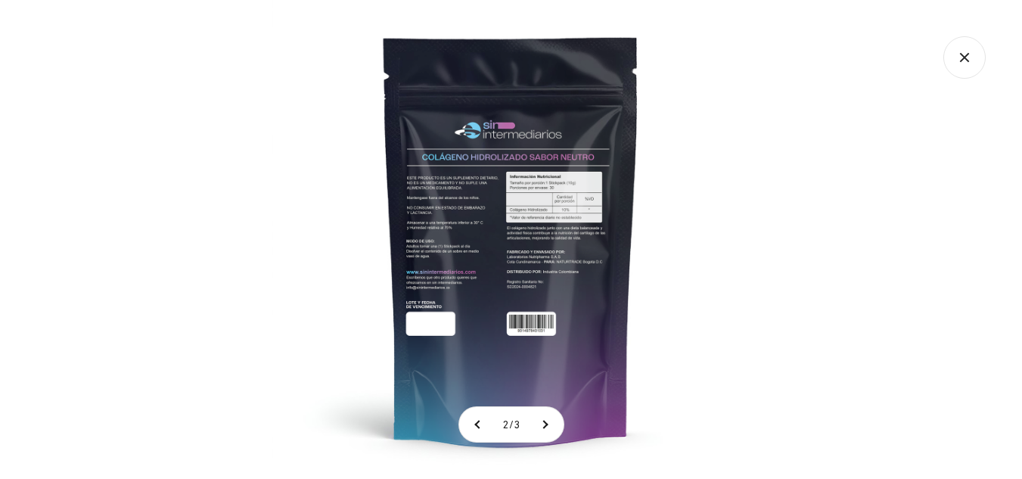
click at [578, 204] on img at bounding box center [511, 239] width 479 height 479
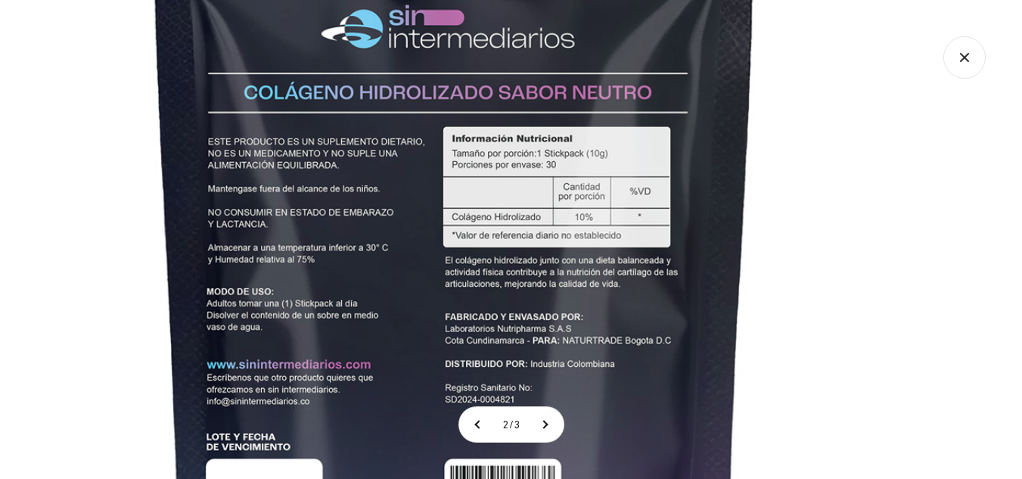
click at [768, 270] on img at bounding box center [454, 287] width 1135 height 1135
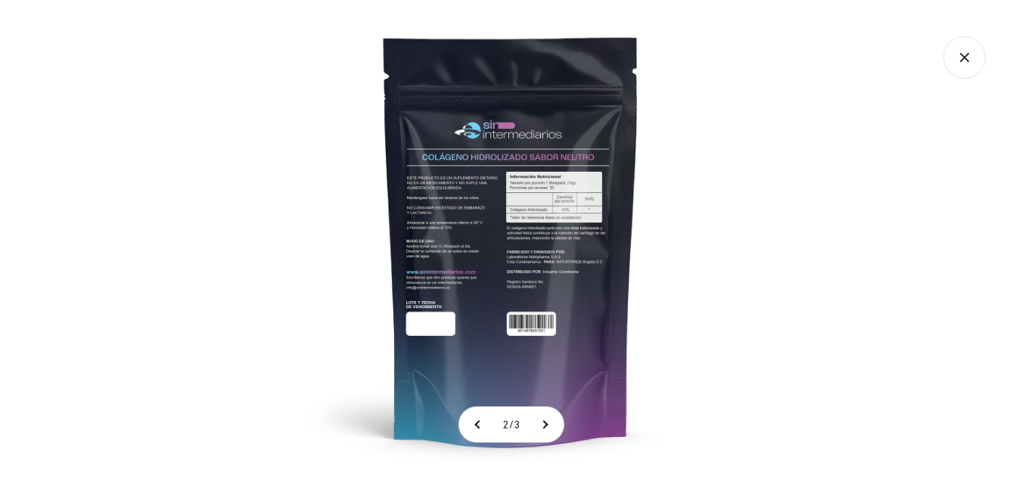
click at [771, 265] on div at bounding box center [511, 239] width 1022 height 479
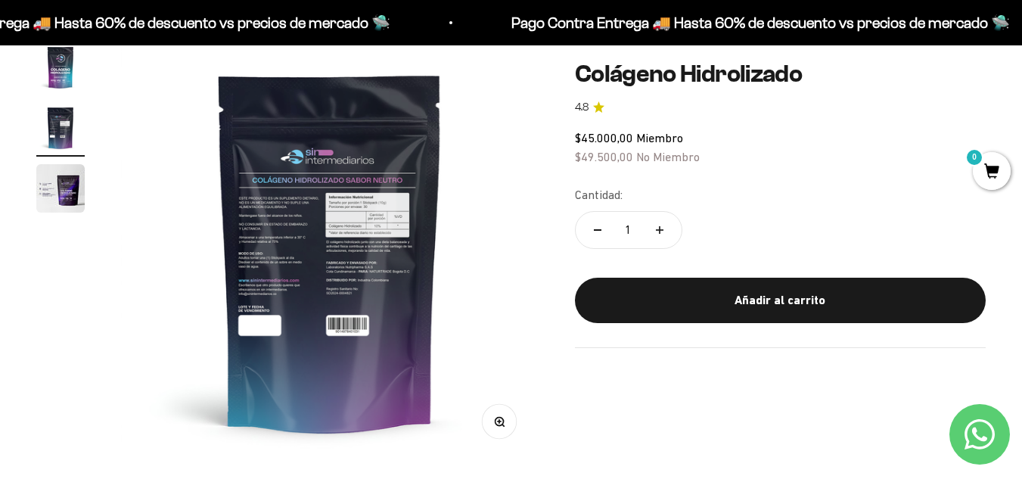
scroll to position [0, 0]
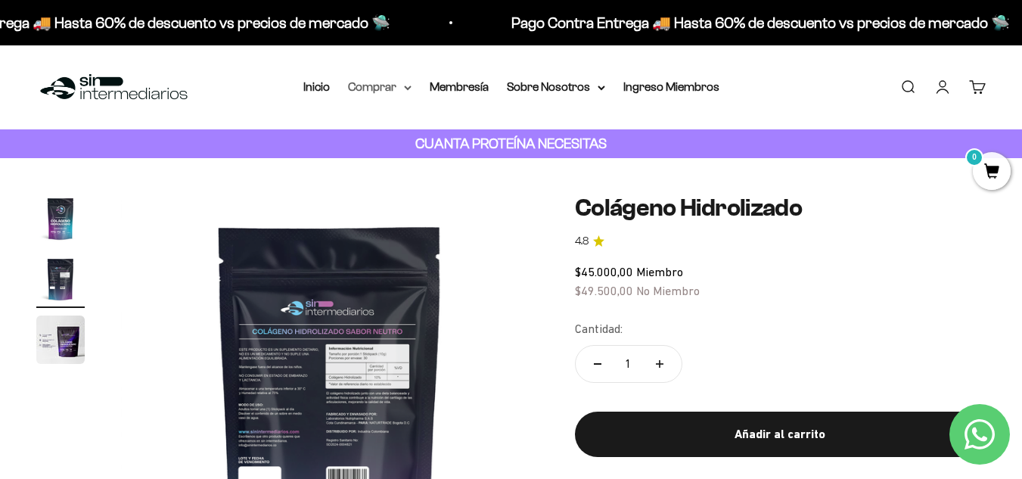
click at [370, 85] on summary "Comprar" at bounding box center [380, 87] width 64 height 20
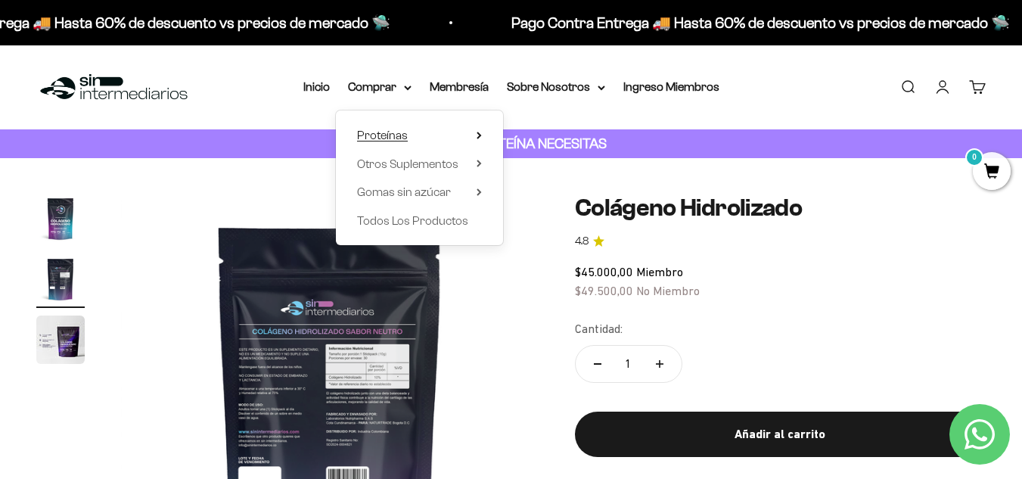
click at [393, 143] on span "Proteínas" at bounding box center [382, 136] width 51 height 20
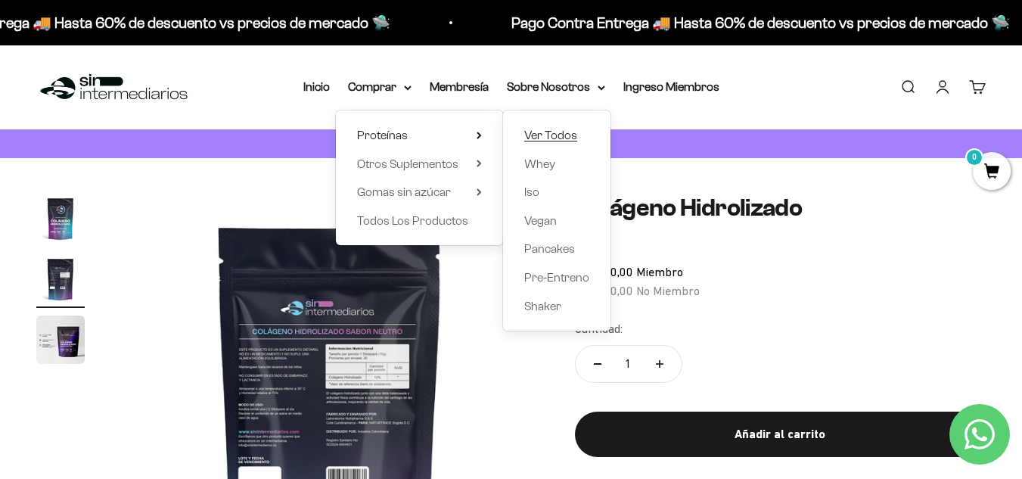
click at [549, 129] on span "Ver Todos" at bounding box center [550, 135] width 53 height 13
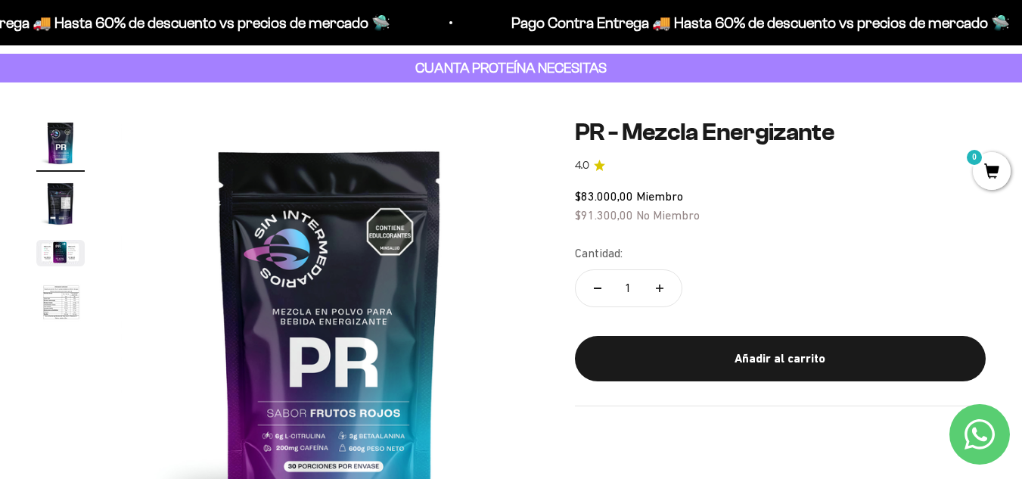
scroll to position [151, 0]
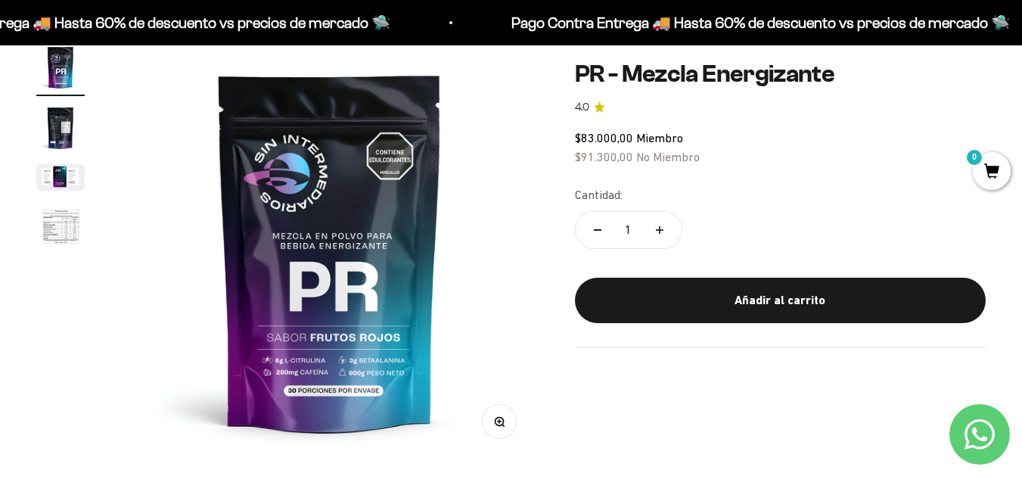
click at [504, 420] on icon "button" at bounding box center [499, 421] width 11 height 11
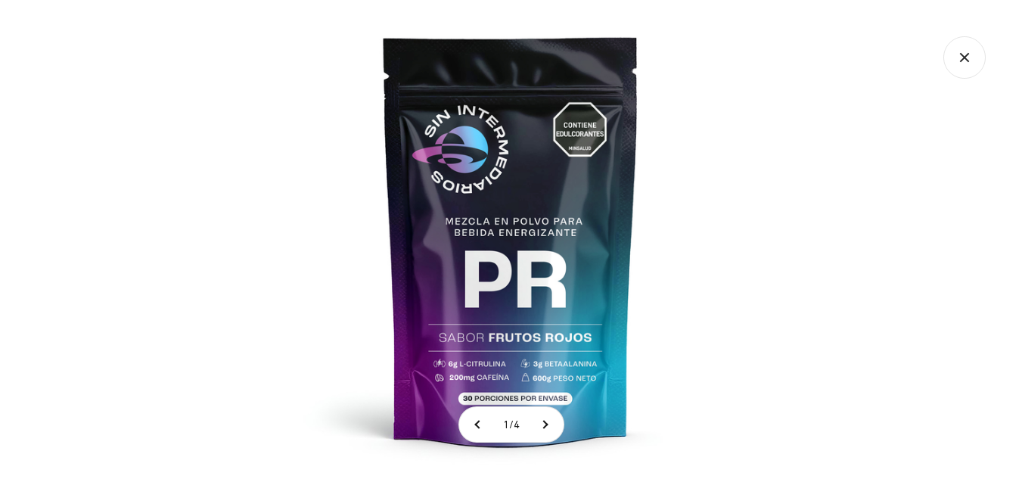
click at [519, 318] on img at bounding box center [511, 239] width 479 height 479
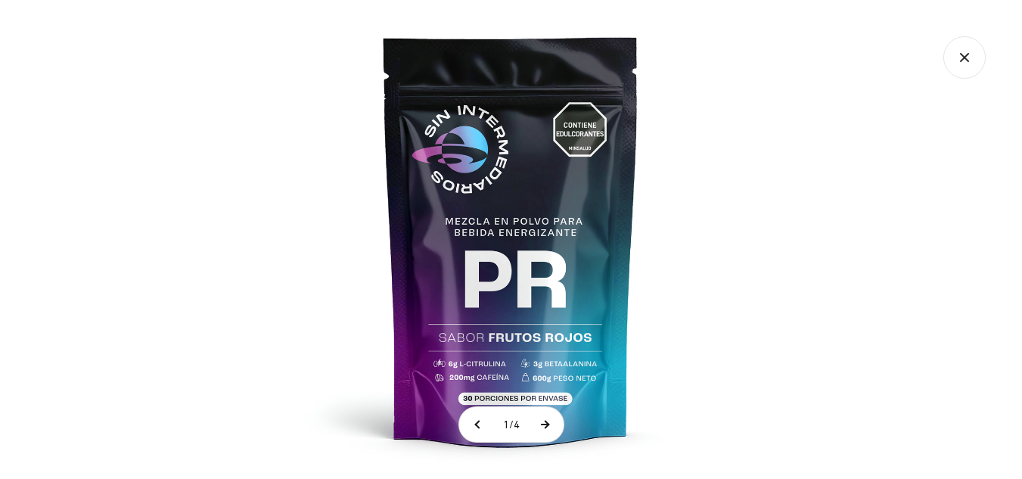
click at [552, 425] on button at bounding box center [545, 424] width 38 height 35
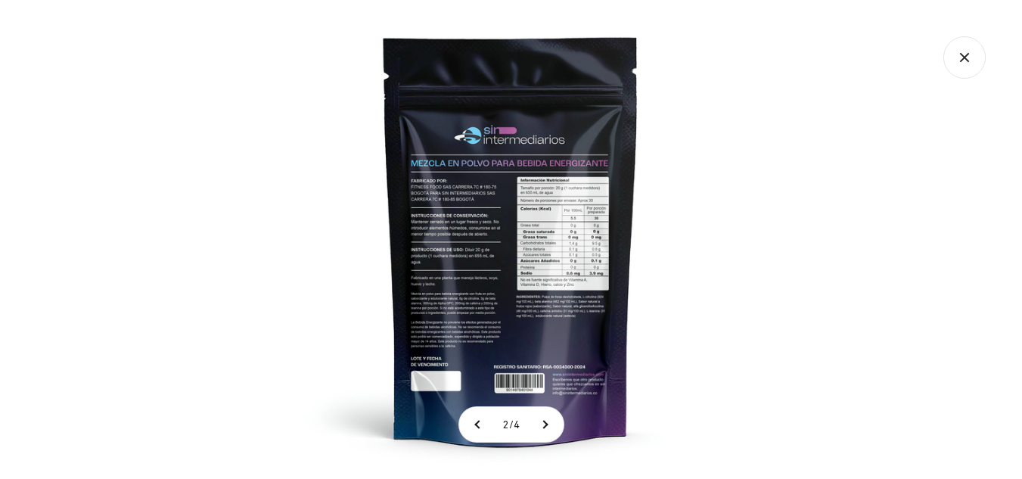
click at [578, 245] on img at bounding box center [511, 239] width 479 height 479
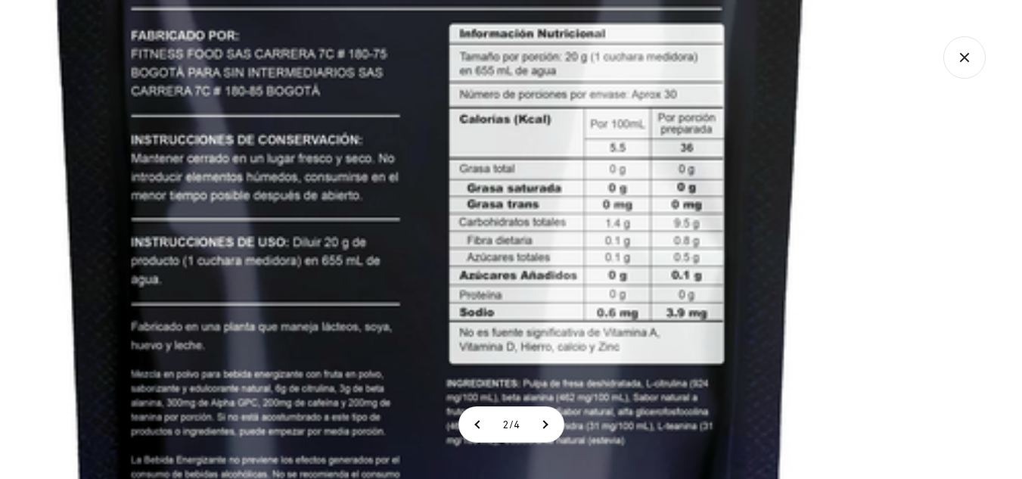
click at [483, 156] on img at bounding box center [431, 211] width 1436 height 1436
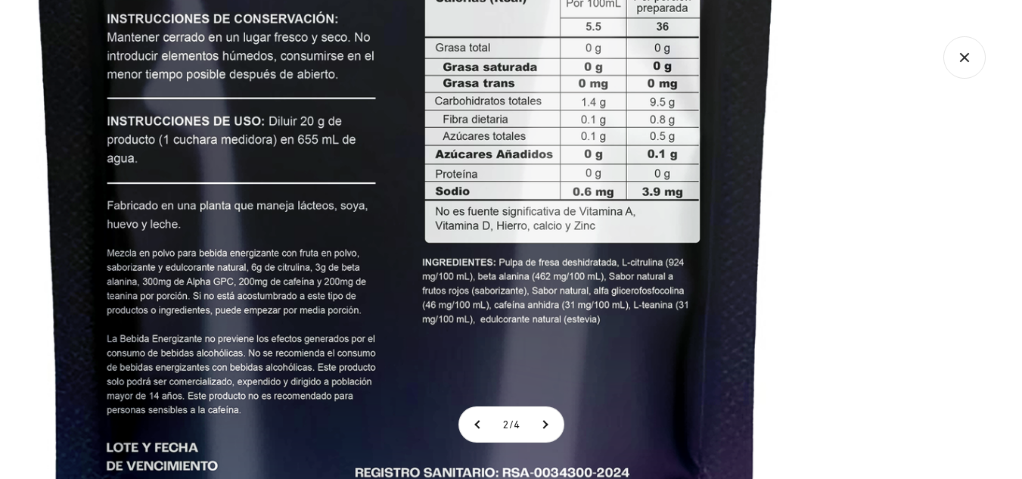
click at [518, 124] on img at bounding box center [406, 90] width 1436 height 1436
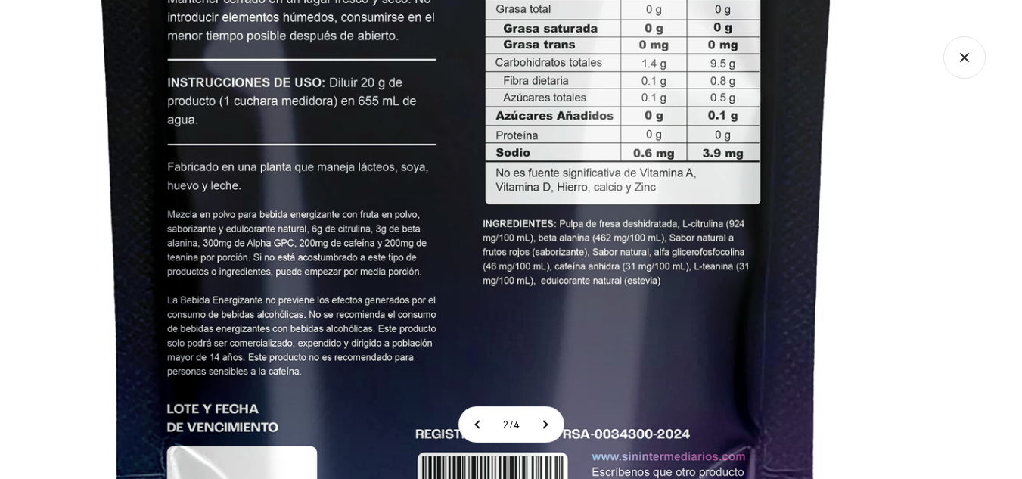
click at [550, 144] on img at bounding box center [467, 52] width 1436 height 1436
click at [551, 430] on button at bounding box center [545, 424] width 38 height 35
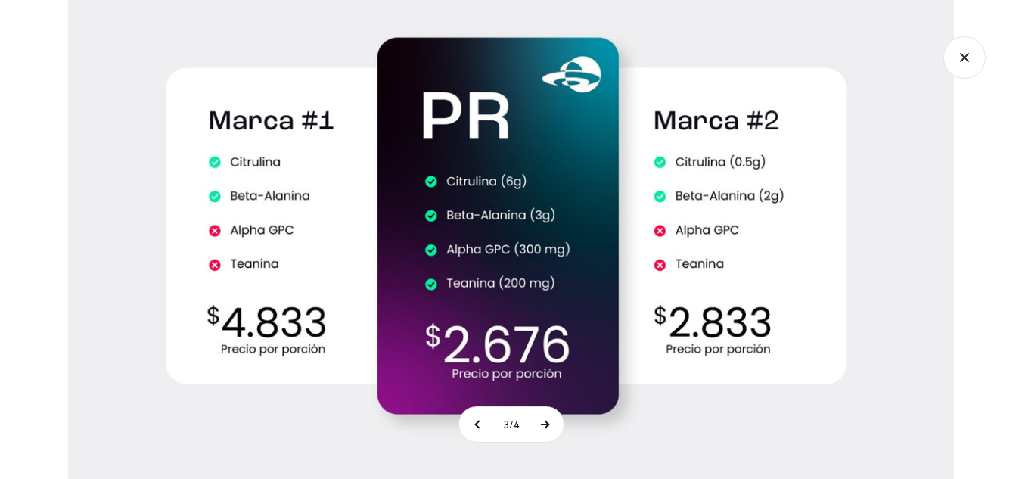
click at [540, 421] on button at bounding box center [545, 424] width 38 height 35
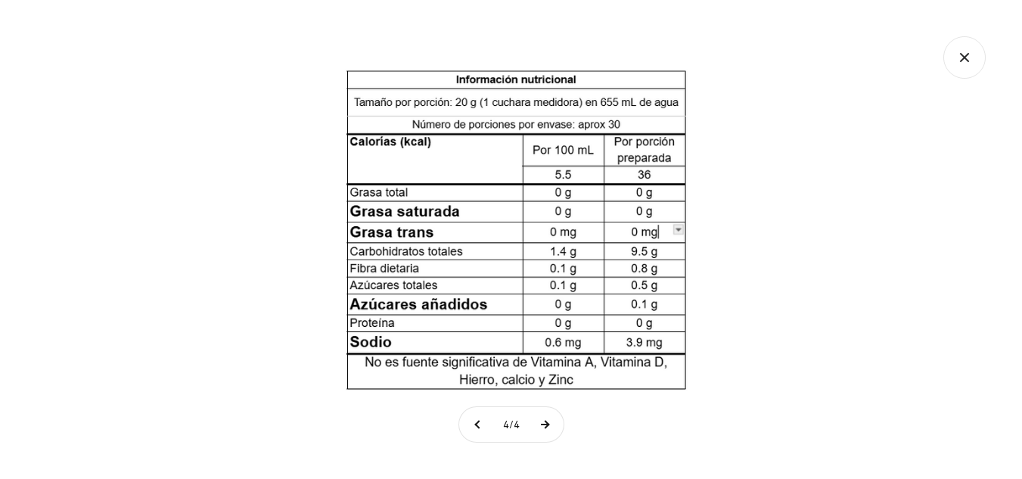
click at [546, 421] on button at bounding box center [545, 424] width 38 height 35
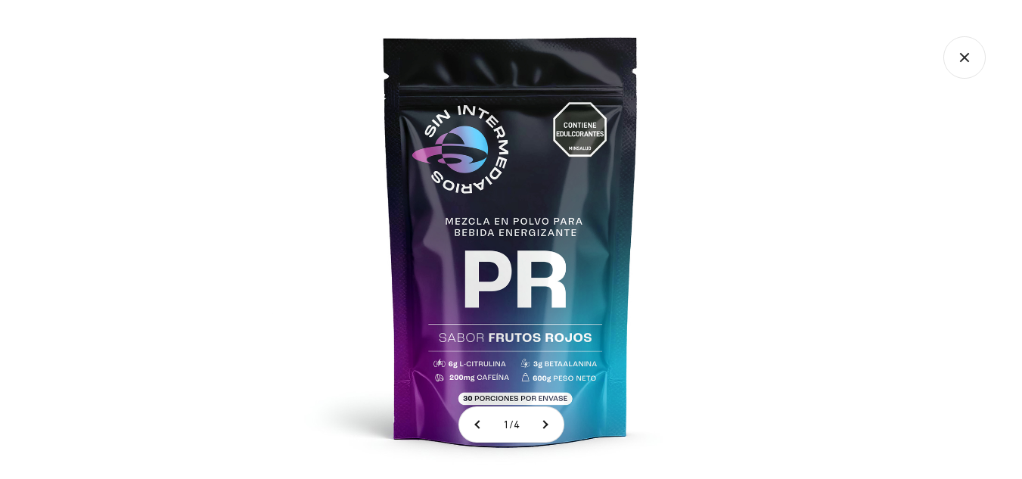
click at [852, 144] on div at bounding box center [511, 239] width 1022 height 479
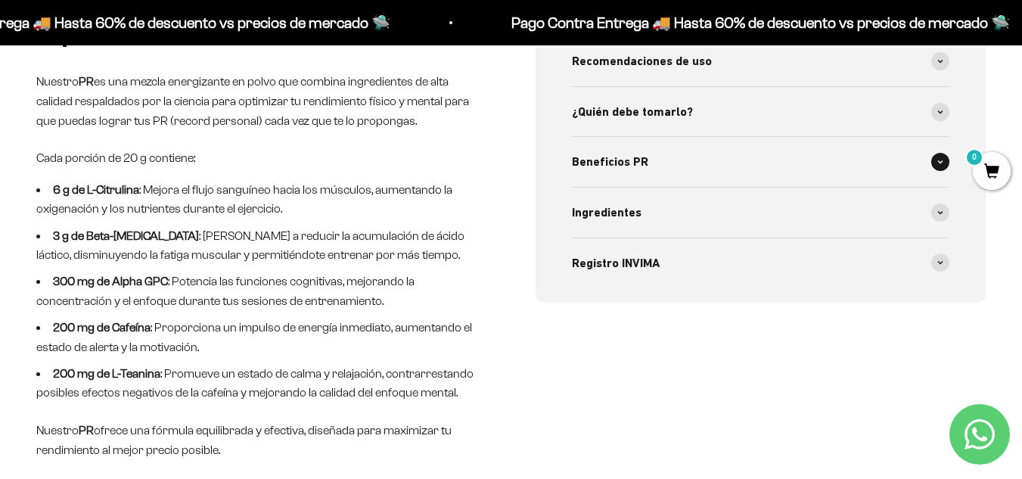
scroll to position [529, 0]
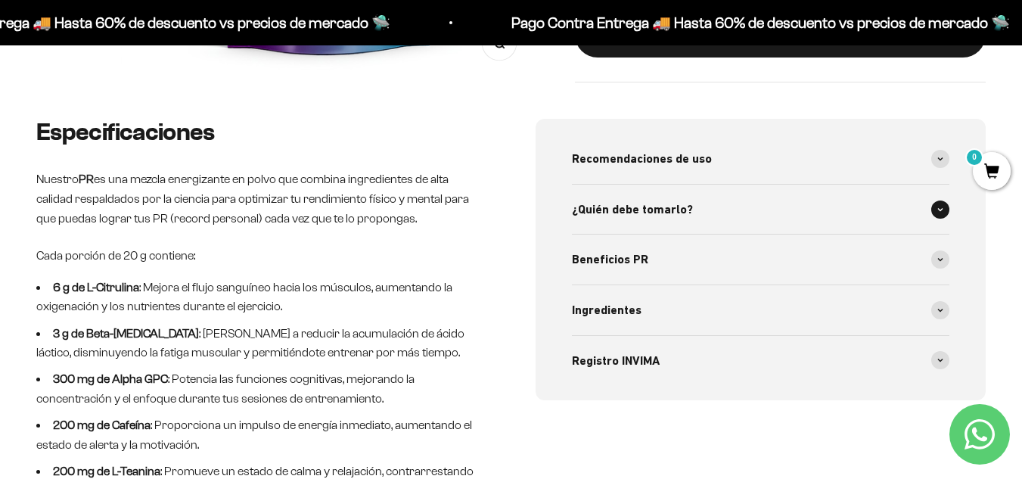
click at [687, 198] on div "¿Quién debe tomarlo?" at bounding box center [761, 210] width 378 height 50
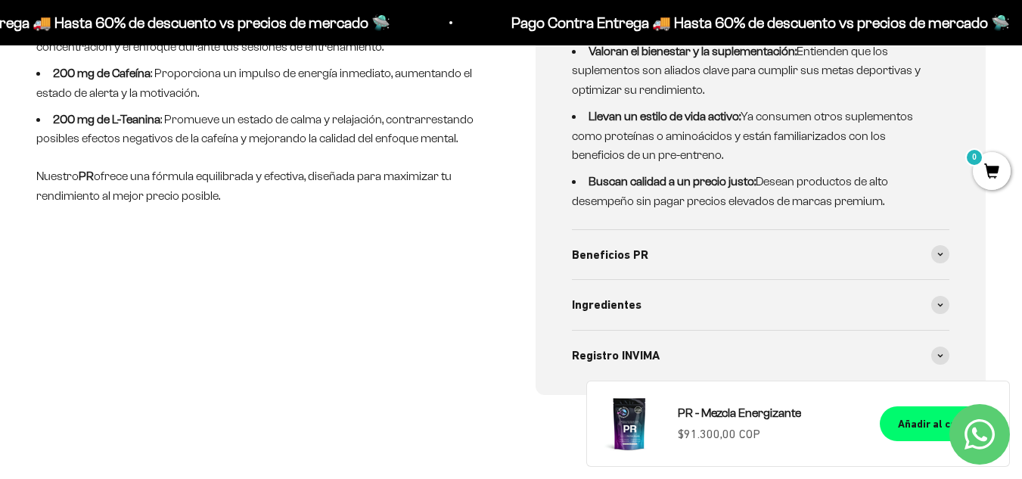
scroll to position [908, 0]
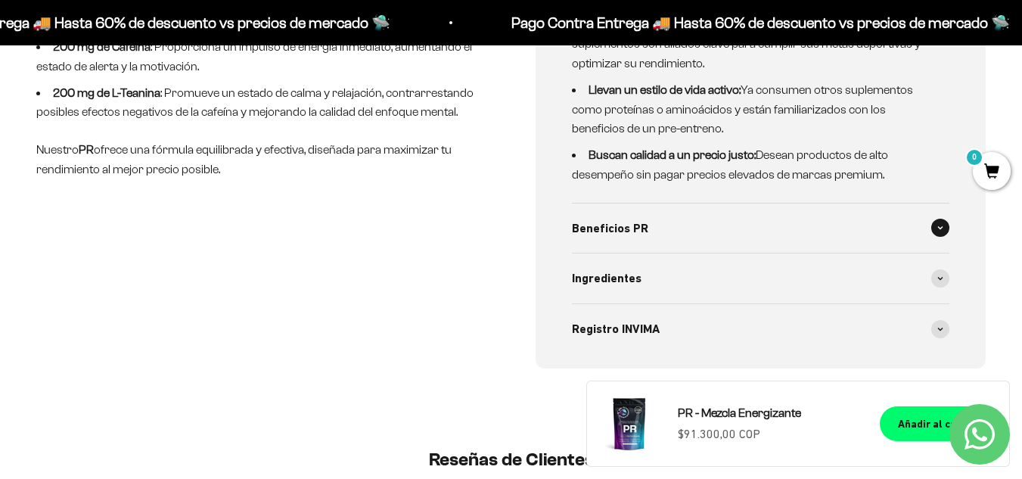
click at [580, 228] on span "Beneficios PR" at bounding box center [610, 229] width 76 height 20
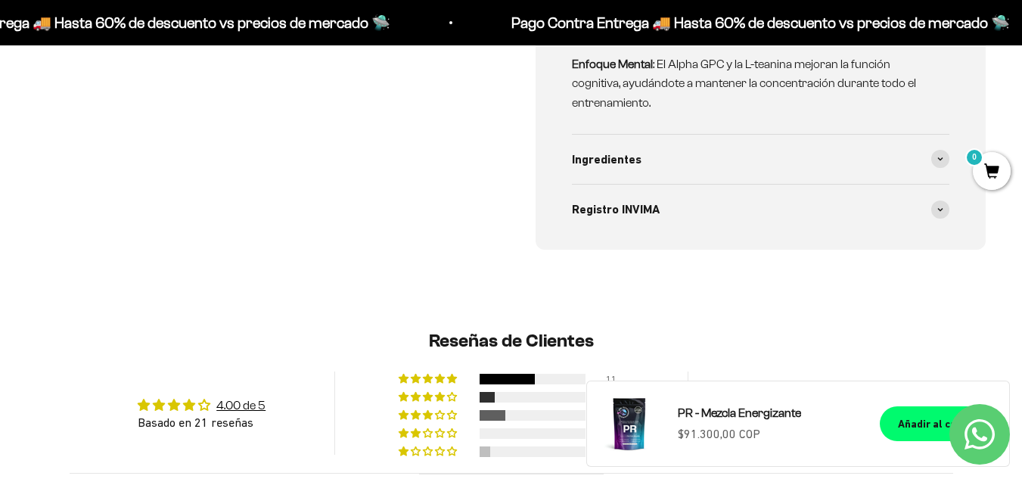
scroll to position [1286, 0]
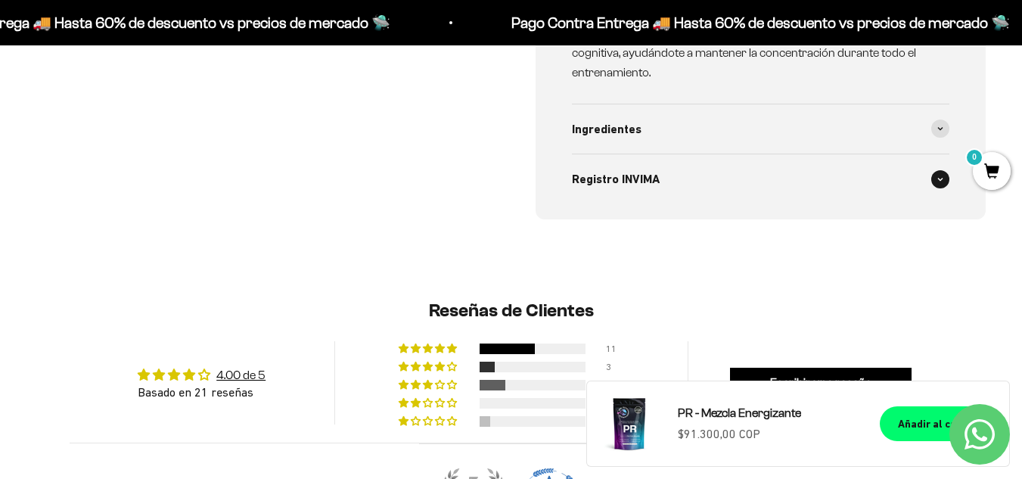
click at [739, 172] on div "Registro INVIMA" at bounding box center [761, 179] width 378 height 50
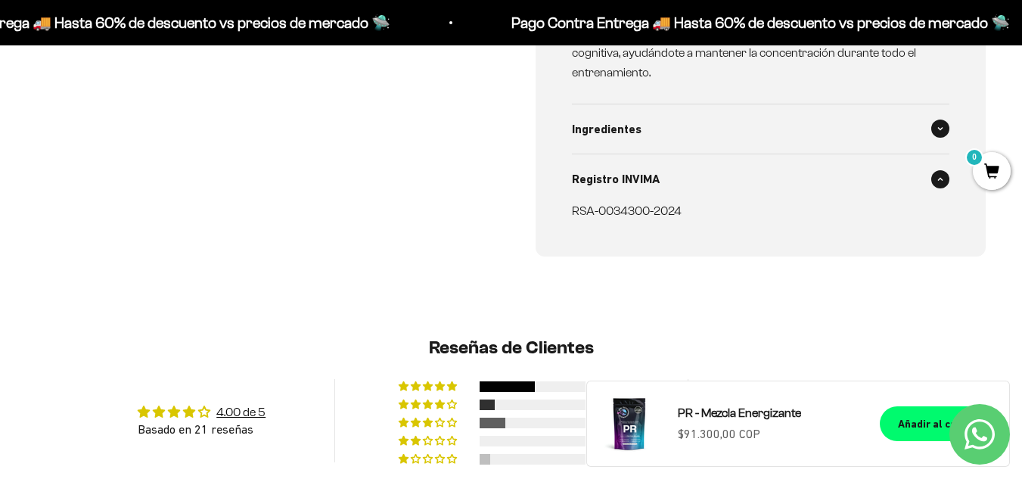
click at [633, 138] on span "Ingredientes" at bounding box center [607, 130] width 70 height 20
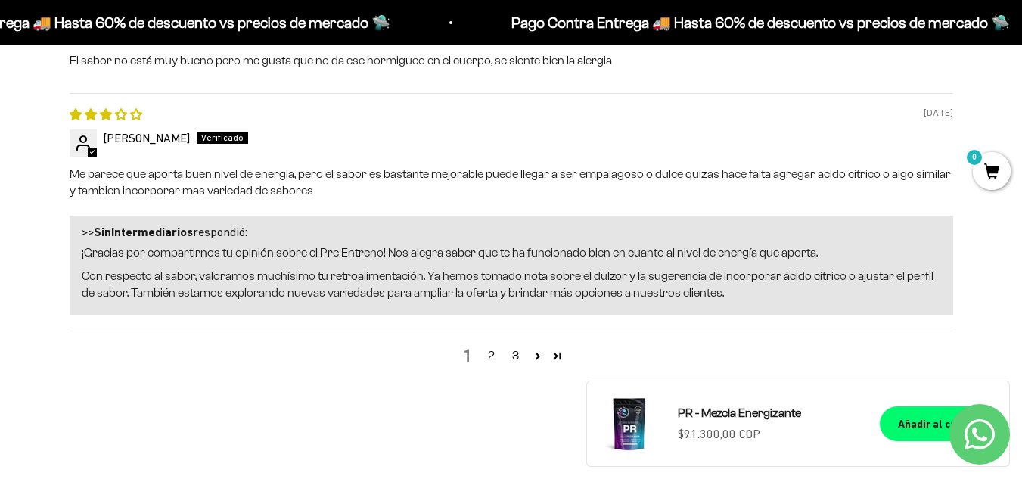
scroll to position [2496, 0]
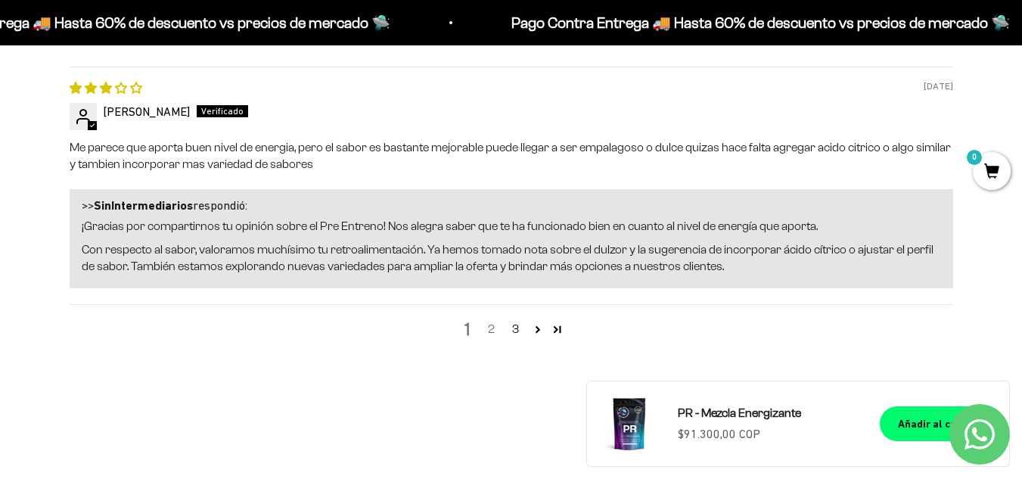
click at [492, 329] on link "2" at bounding box center [492, 329] width 24 height 18
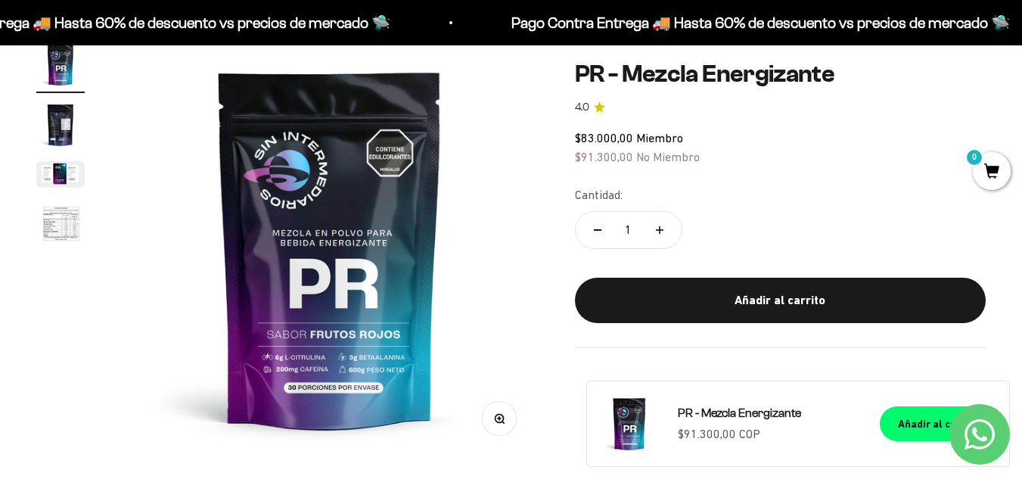
scroll to position [0, 0]
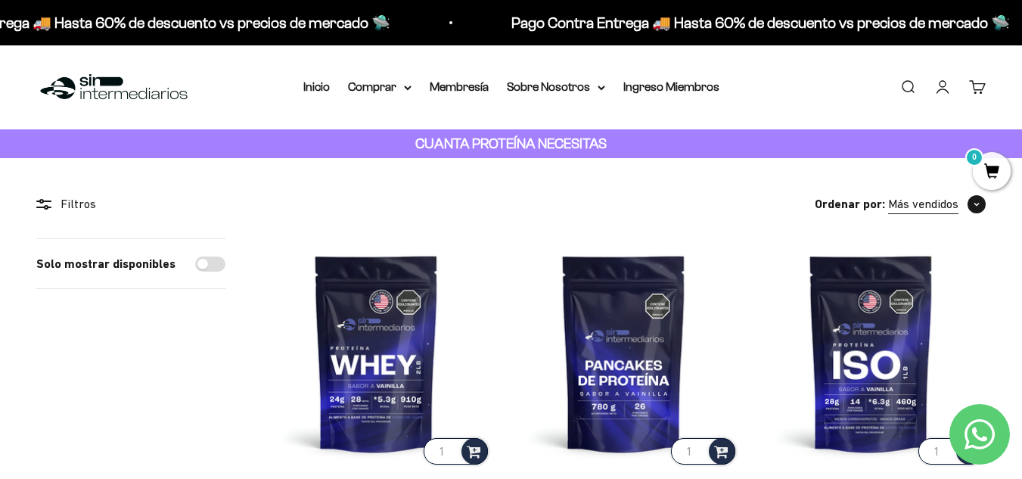
click at [970, 202] on span "button" at bounding box center [976, 204] width 18 height 18
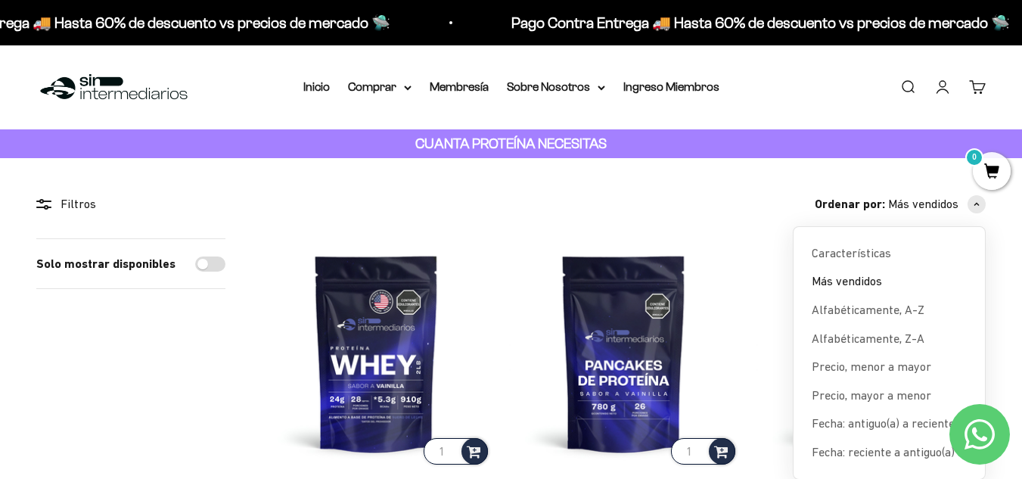
click at [753, 204] on div "Ordenar por: Más vendidos Características Más vendidos Alfabéticamente, A-Z Alf…" at bounding box center [624, 204] width 724 height 20
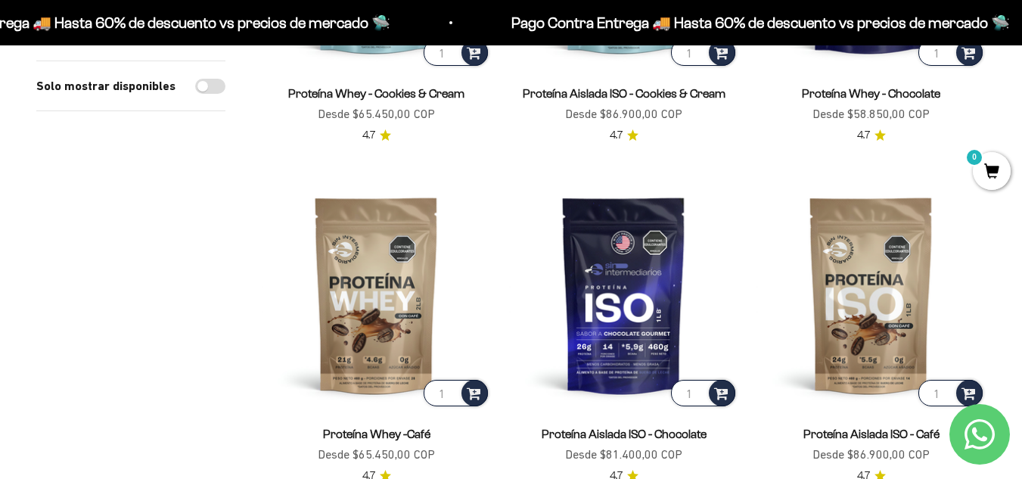
scroll to position [832, 0]
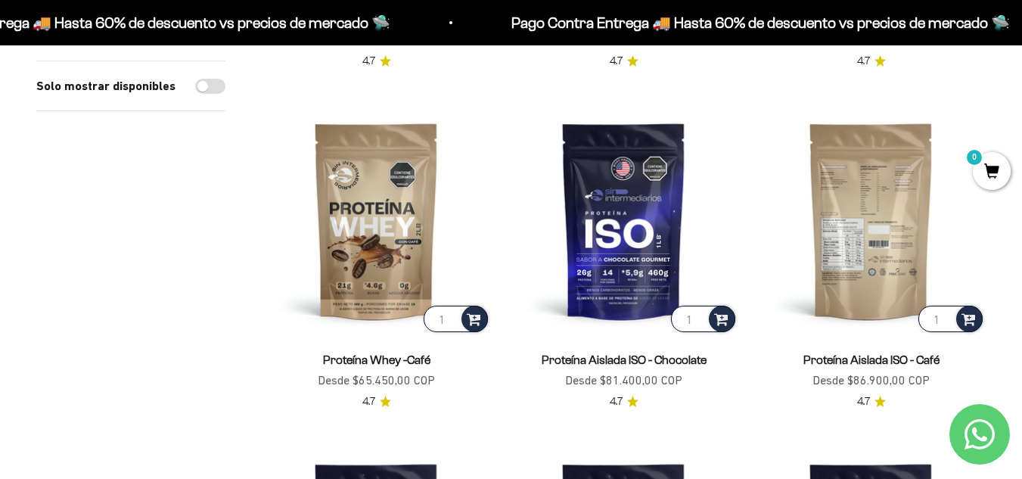
click at [870, 233] on img at bounding box center [870, 220] width 229 height 229
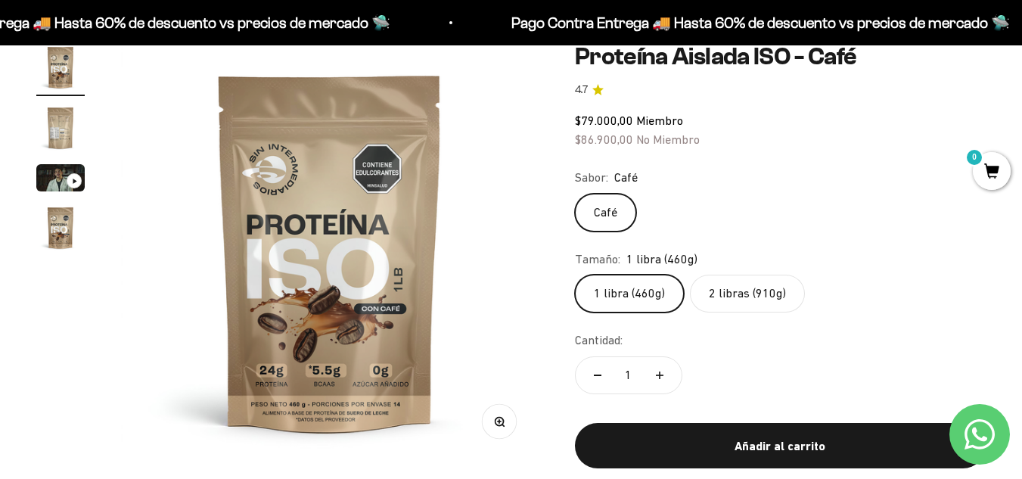
click at [61, 131] on img "Ir al artículo 2" at bounding box center [60, 128] width 48 height 48
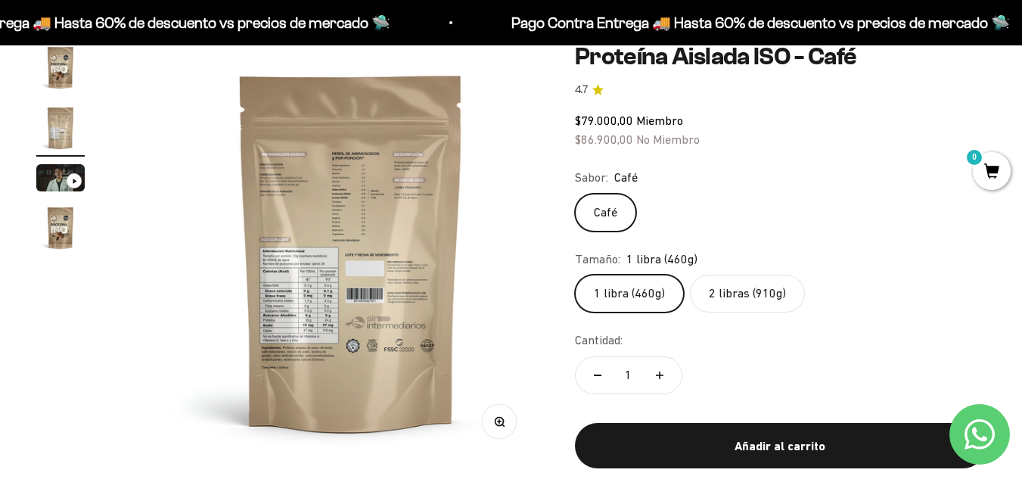
scroll to position [0, 427]
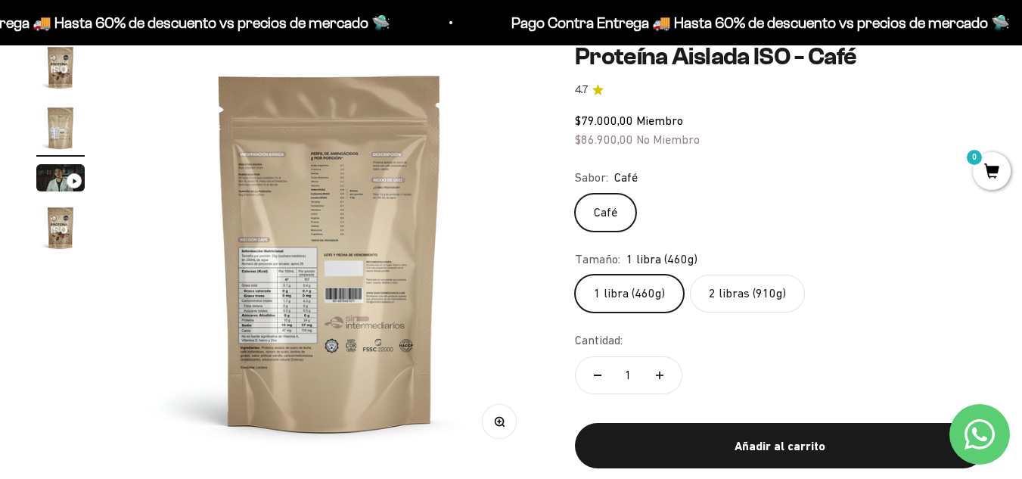
click at [54, 182] on img "Ir al artículo 3" at bounding box center [60, 177] width 48 height 27
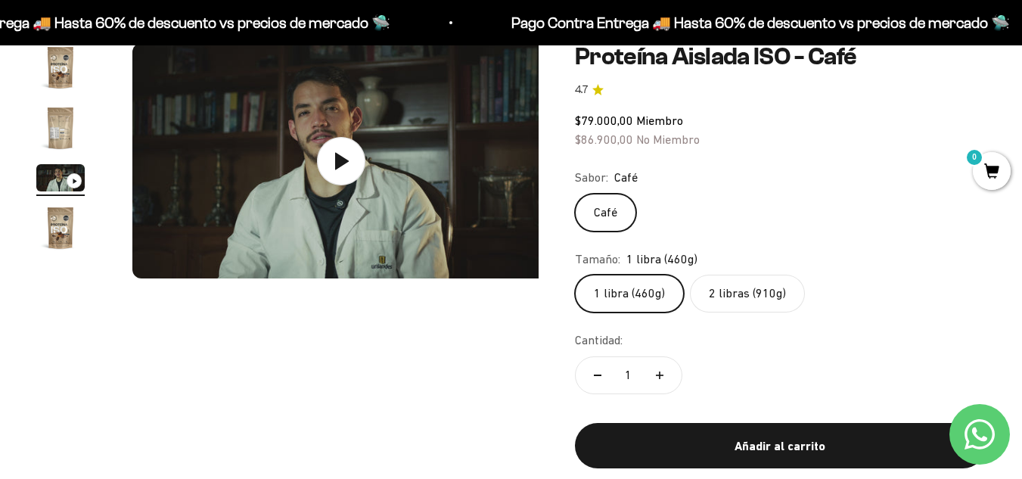
scroll to position [0, 853]
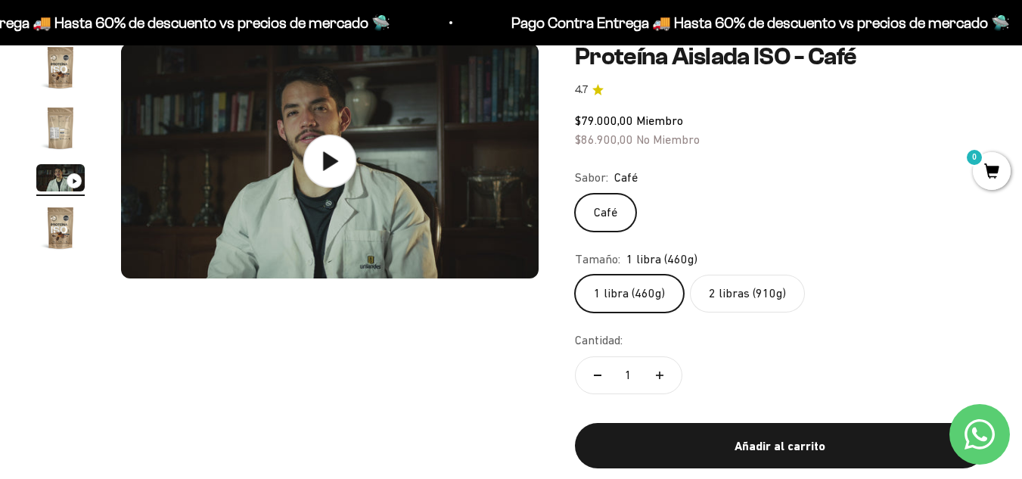
click at [325, 166] on icon at bounding box center [330, 160] width 15 height 19
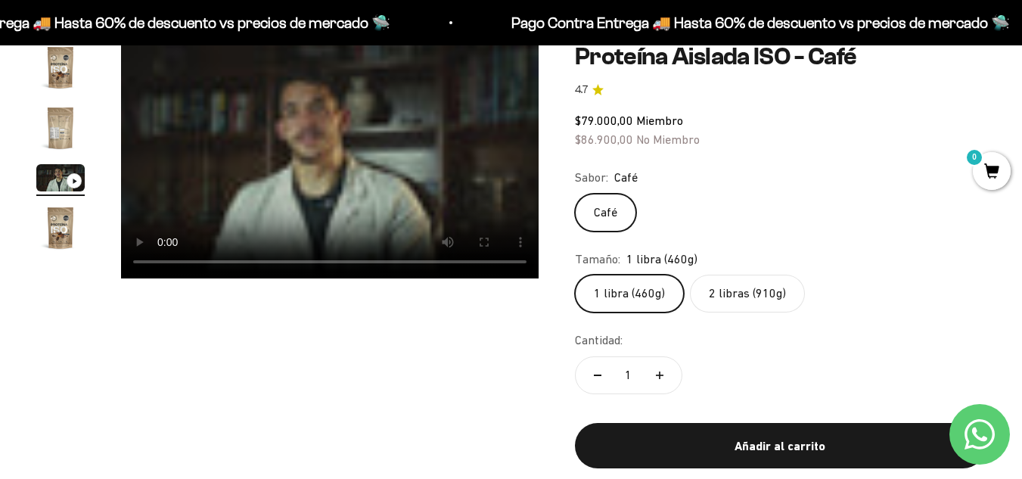
scroll to position [76, 0]
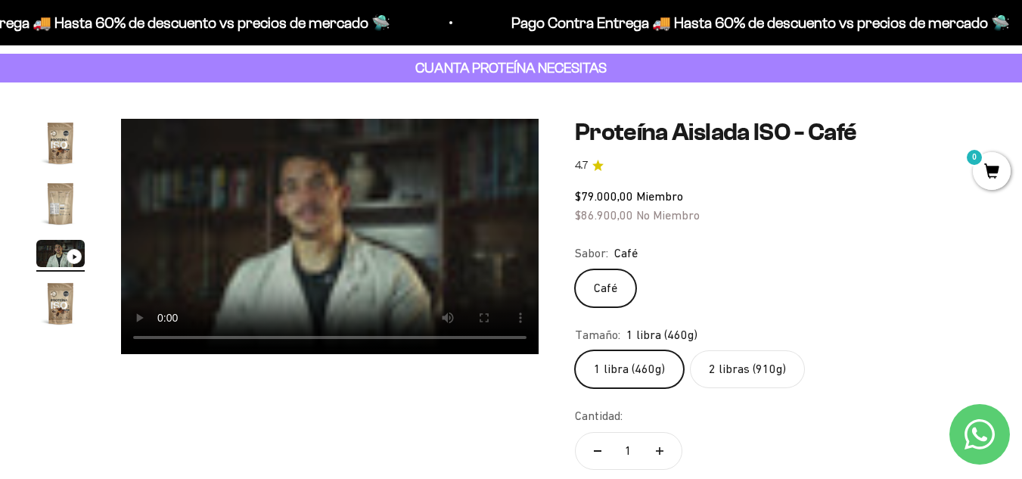
click at [225, 388] on div "Zoom Ir al artículo 1 Ir al artículo 2 Ir al artículo 3 Ir al artículo 4 Proteí…" at bounding box center [510, 344] width 949 height 450
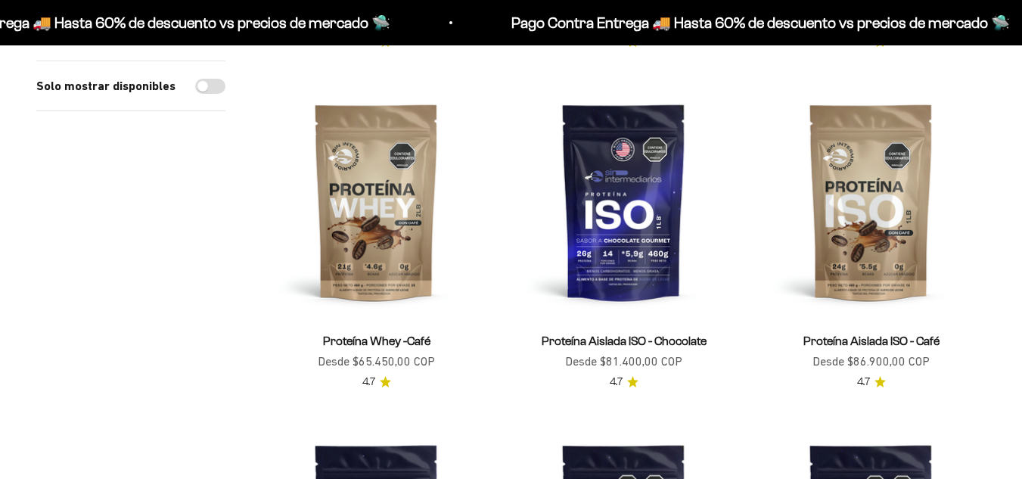
scroll to position [832, 0]
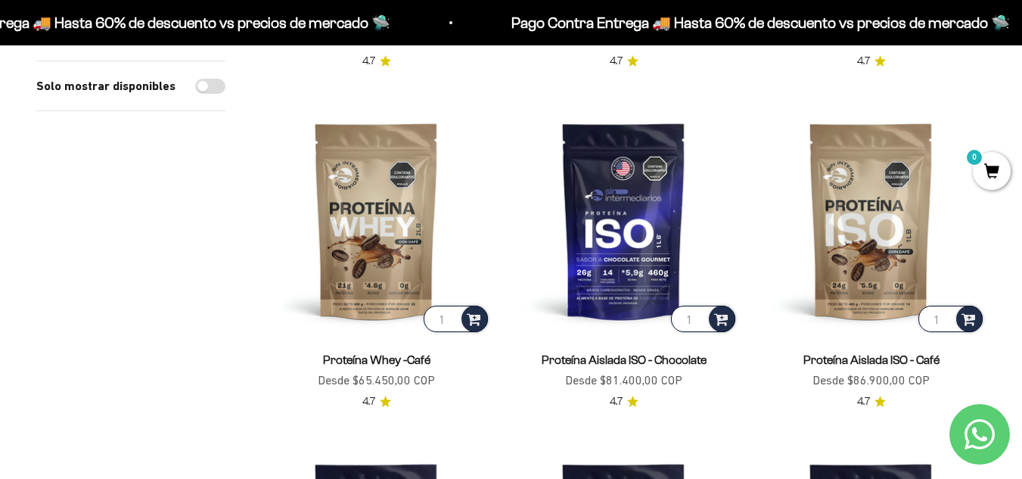
click at [197, 276] on div "Solo mostrar disponibles" at bounding box center [130, 78] width 189 height 1345
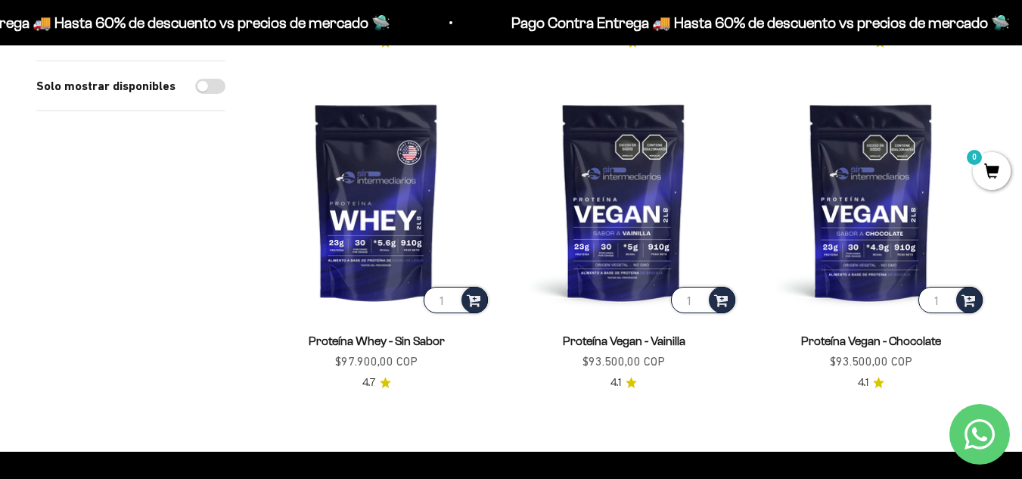
scroll to position [1210, 0]
